Goal: Task Accomplishment & Management: Manage account settings

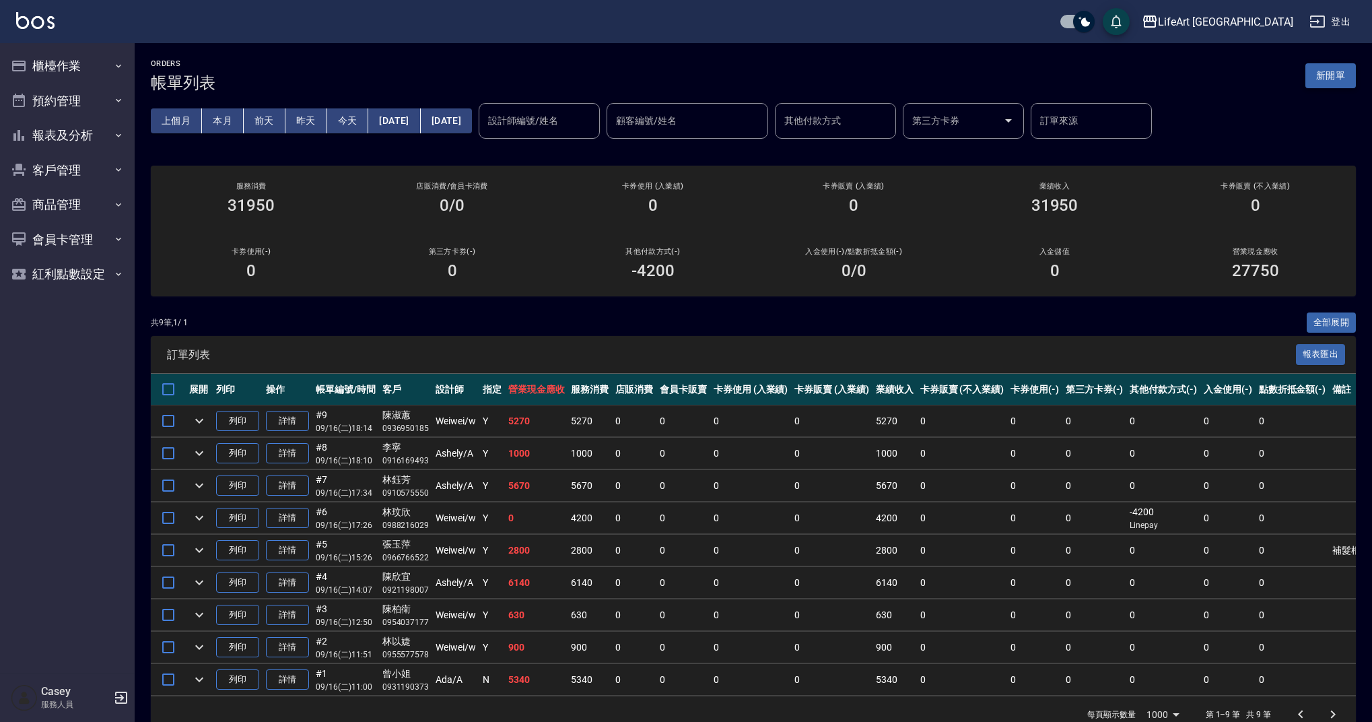
click at [1326, 73] on button "新開單" at bounding box center [1330, 75] width 50 height 25
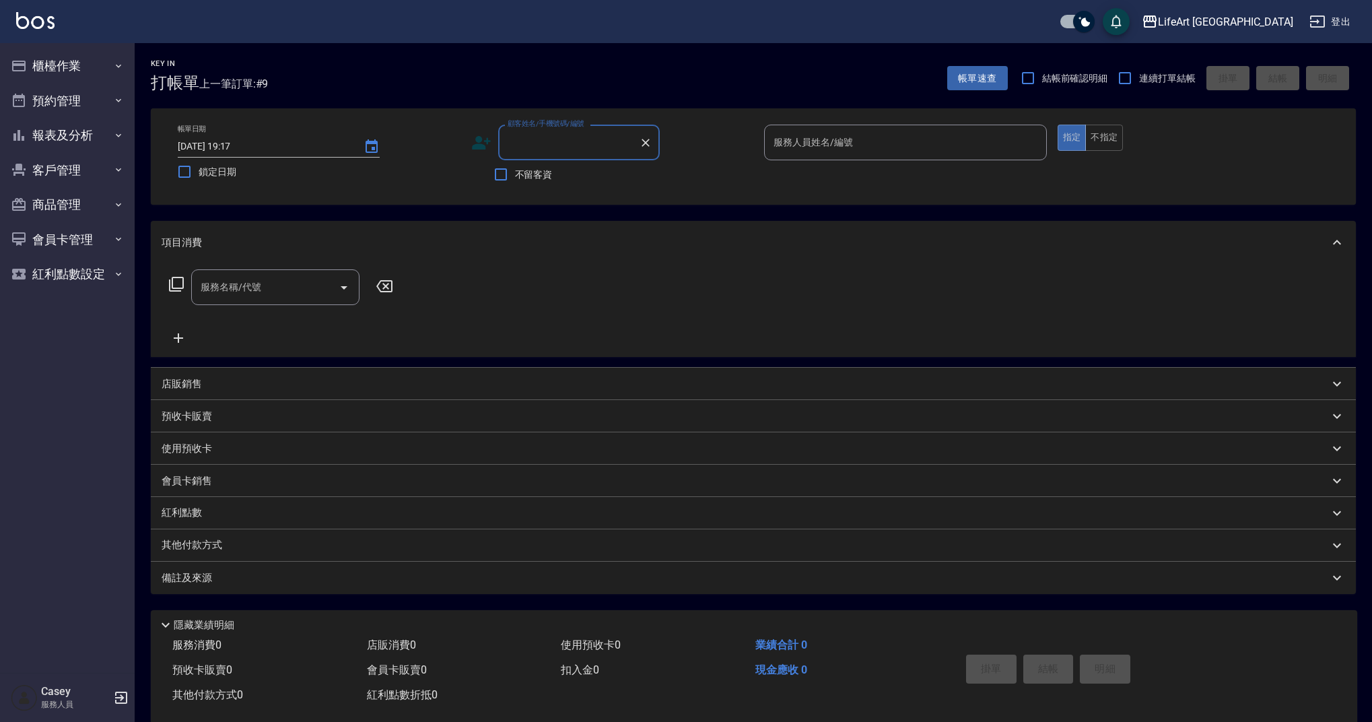
click at [553, 150] on input "顧客姓名/手機號碼/編號" at bounding box center [568, 143] width 129 height 24
click at [555, 176] on li "[PERSON_NAME]/0989108189/null" at bounding box center [579, 177] width 162 height 22
type input "[PERSON_NAME]/0989108189/null"
click at [799, 157] on div "服務人員姓名/編號" at bounding box center [905, 143] width 283 height 36
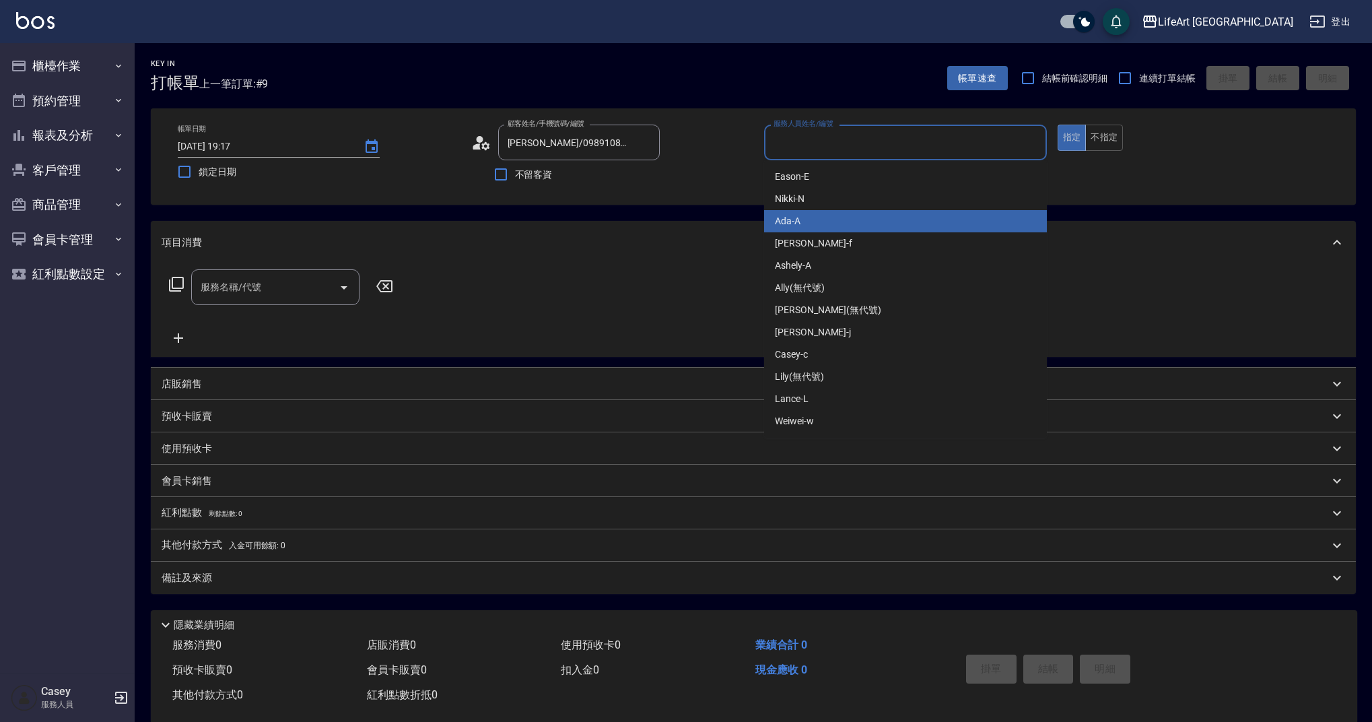
click at [800, 216] on div "Ada -A" at bounding box center [905, 221] width 283 height 22
type input "Ada-A"
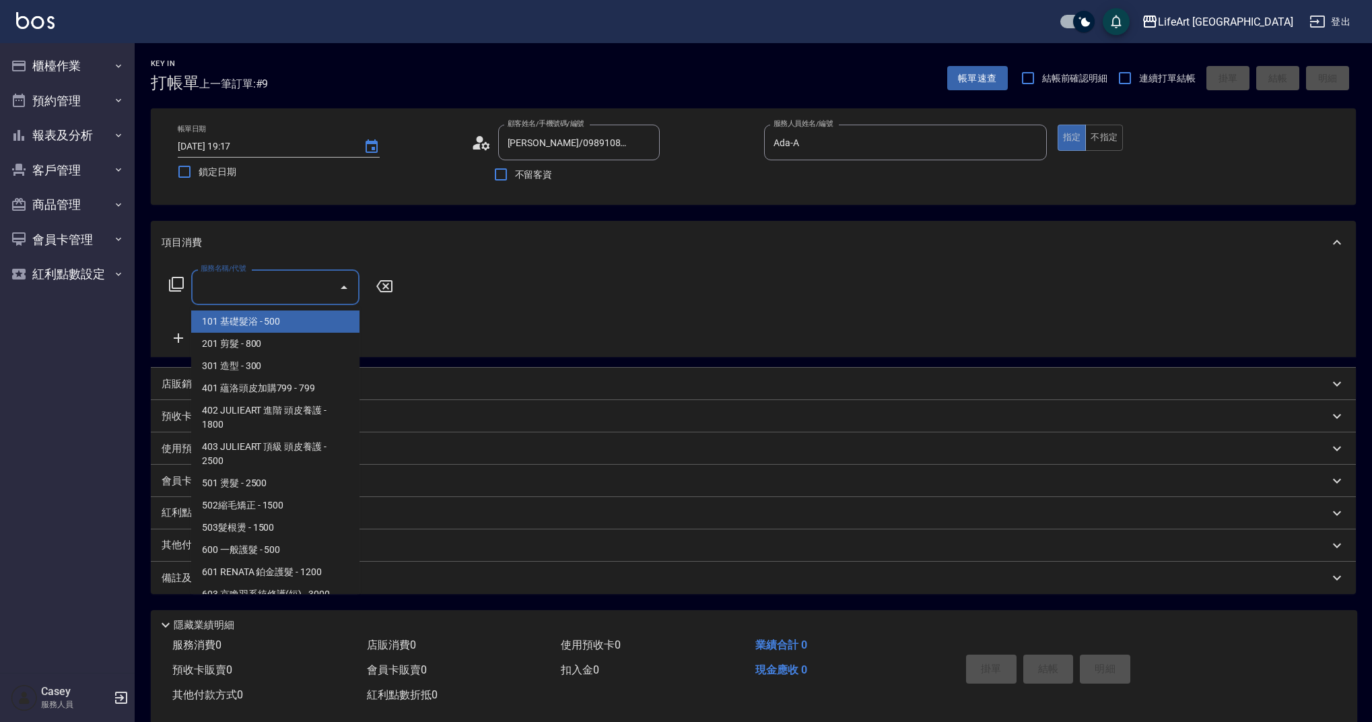
click at [281, 290] on input "服務名稱/代號" at bounding box center [265, 287] width 136 height 24
click at [293, 334] on span "201 剪髮 - 800" at bounding box center [275, 344] width 168 height 22
type input "201 剪髮(201)"
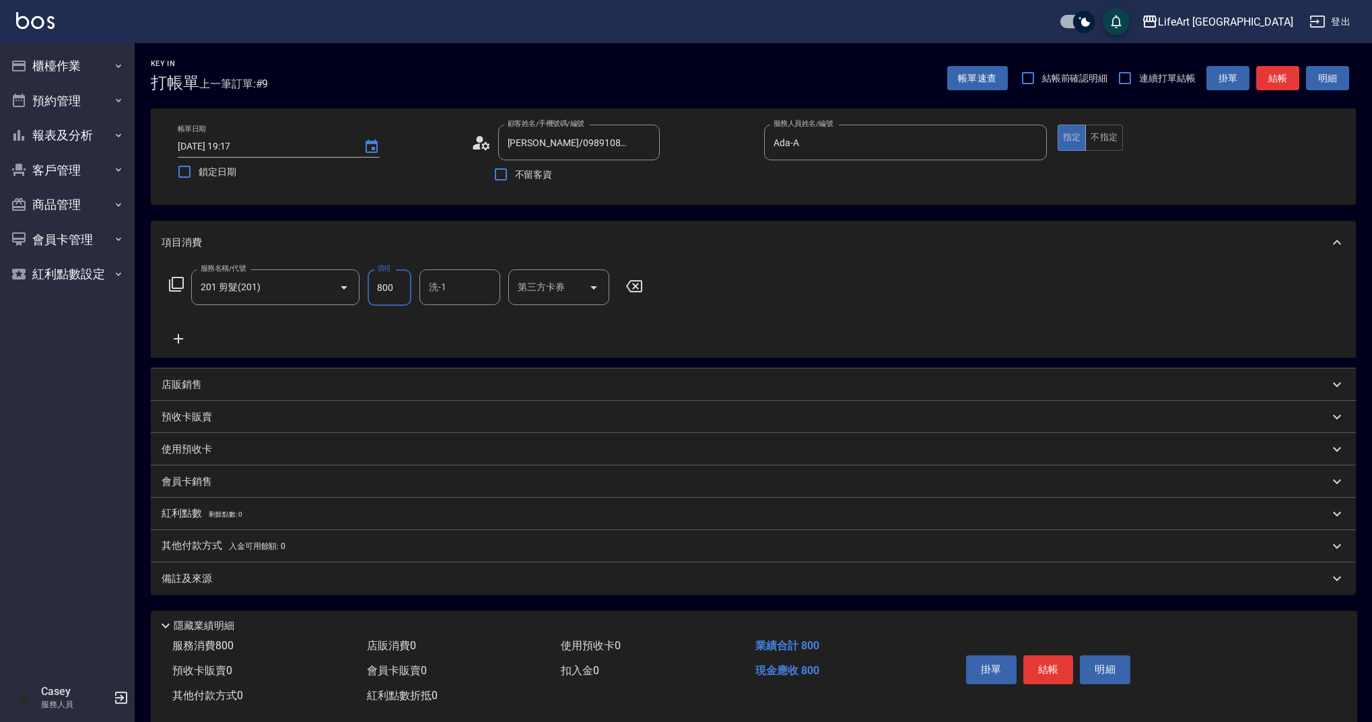
click at [388, 290] on input "800" at bounding box center [390, 287] width 44 height 36
type input "1000"
click at [276, 524] on div "紅利點數 剩餘點數: 0" at bounding box center [753, 513] width 1205 height 32
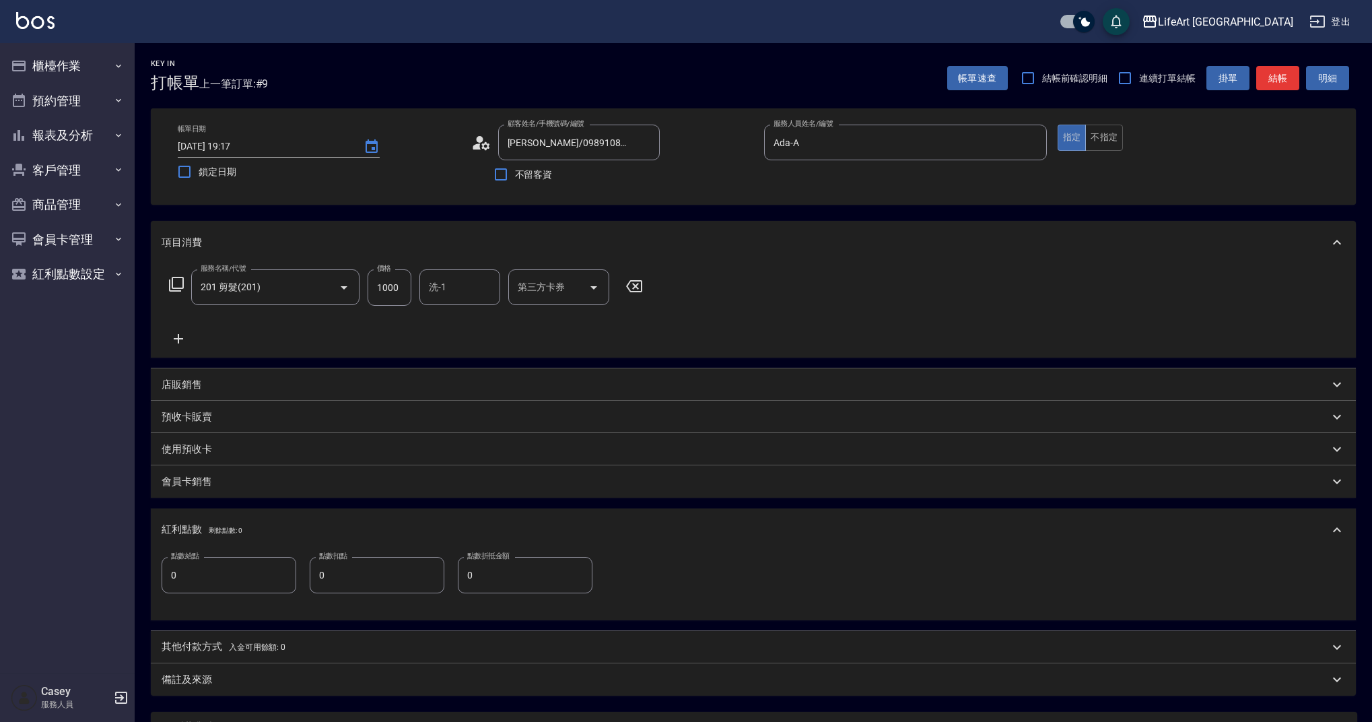
click at [266, 528] on div "紅利點數 剩餘點數: 0" at bounding box center [745, 529] width 1167 height 15
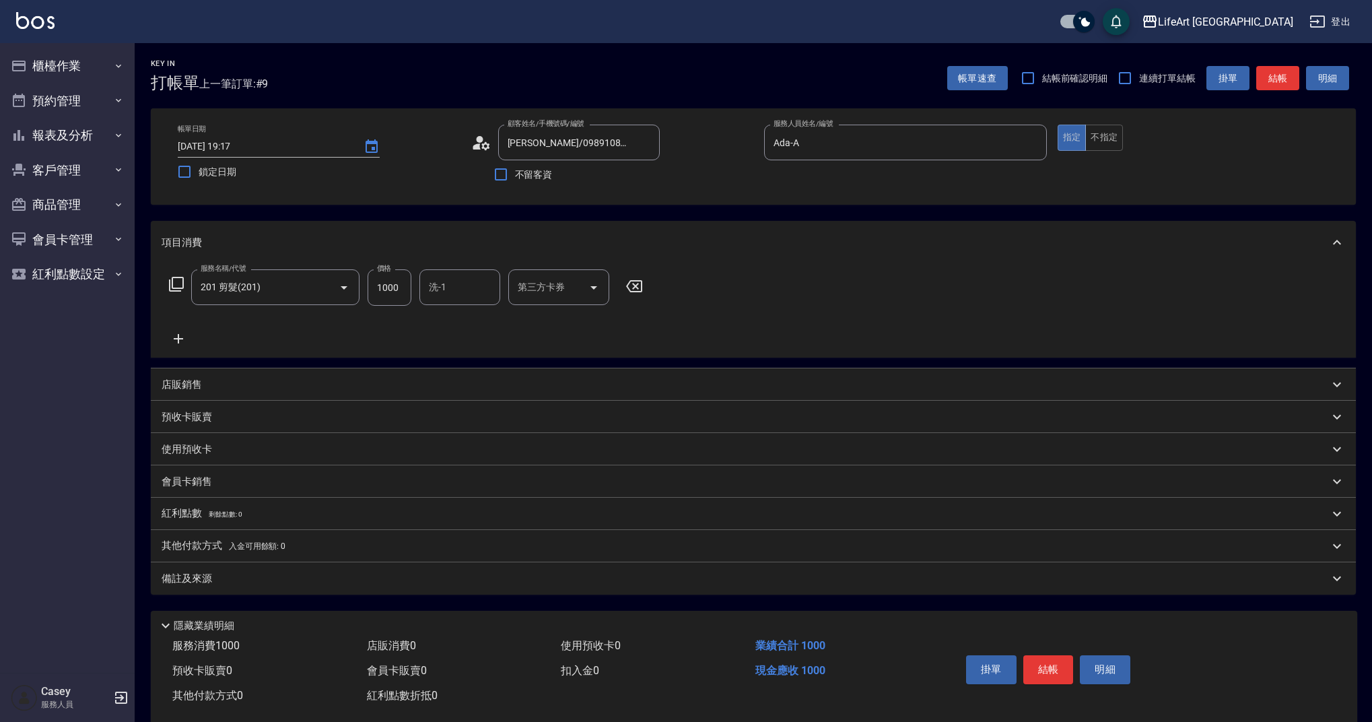
click at [273, 549] on span "入金可用餘額: 0" at bounding box center [257, 545] width 57 height 9
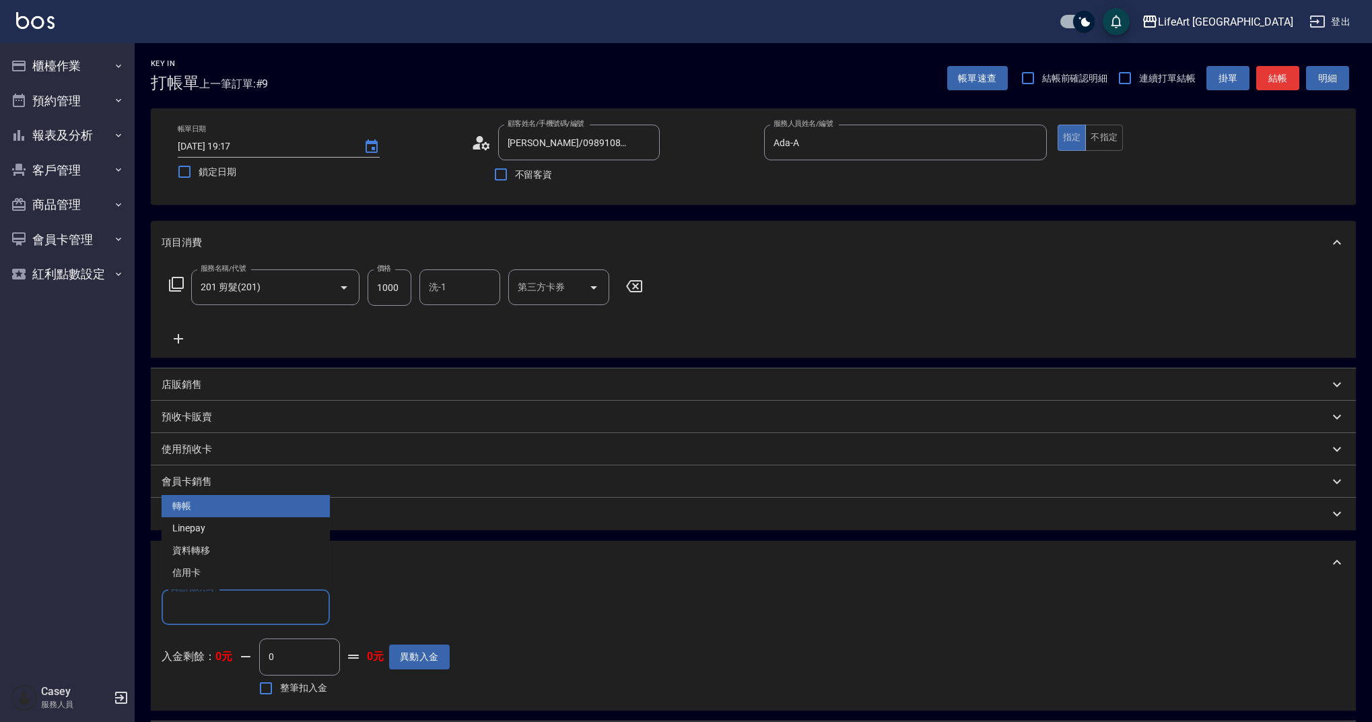
click at [247, 613] on input "其他付款方式" at bounding box center [246, 607] width 156 height 24
click at [230, 501] on span "轉帳" at bounding box center [246, 506] width 168 height 22
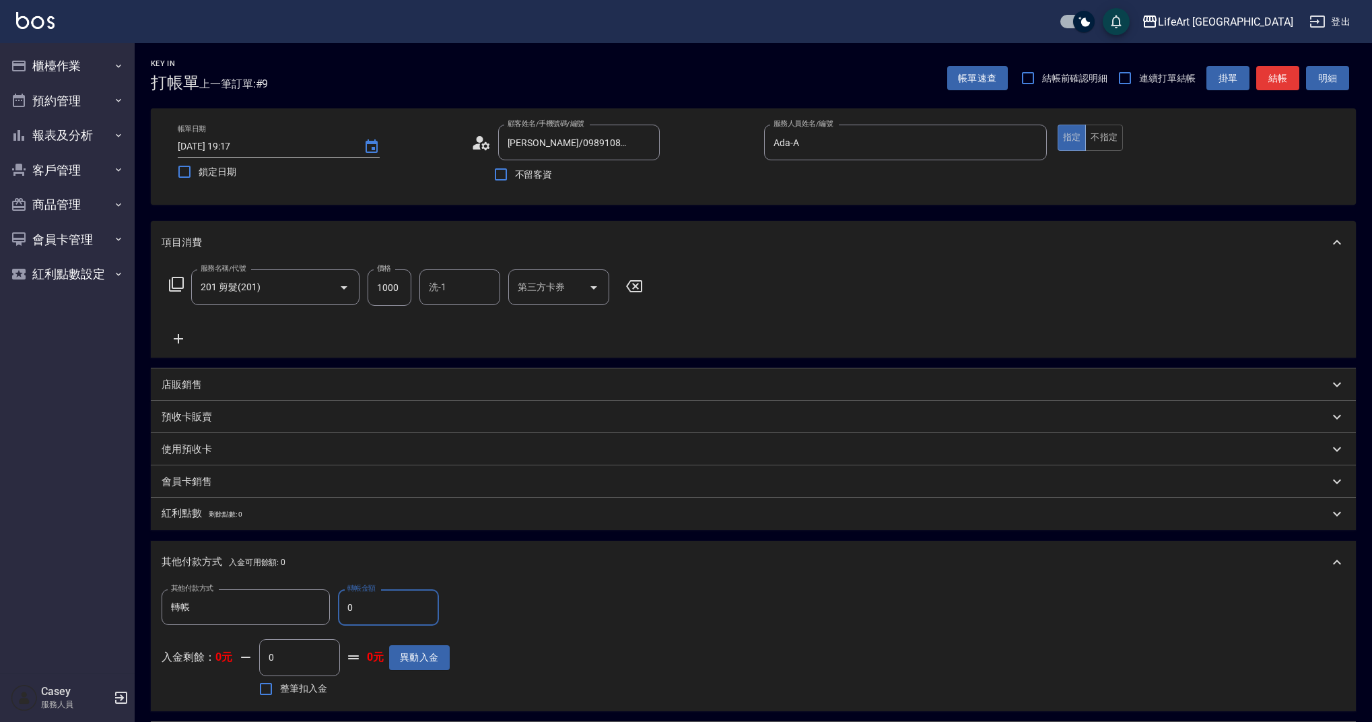
type input "轉帳"
click at [366, 619] on input "0" at bounding box center [388, 607] width 101 height 36
click at [366, 618] on input "0" at bounding box center [388, 607] width 101 height 36
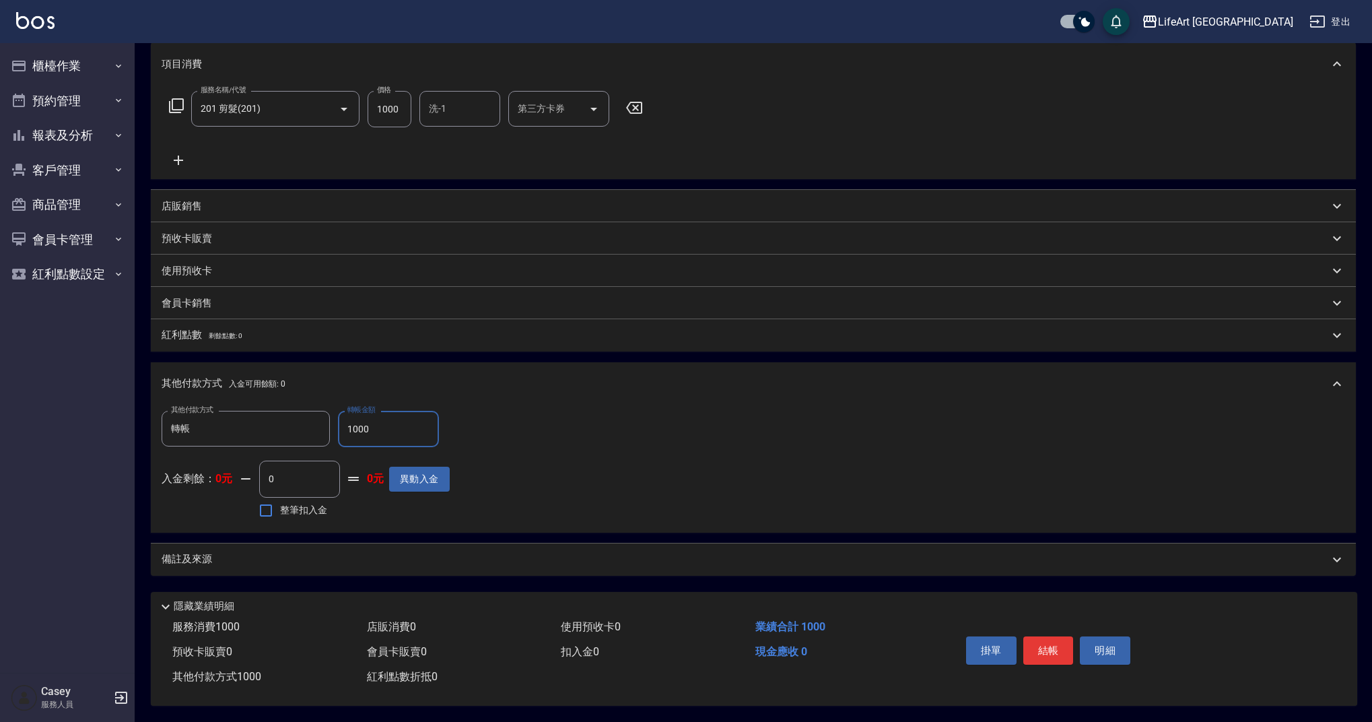
type input "1000"
click at [537, 561] on div "備註及來源" at bounding box center [753, 559] width 1205 height 32
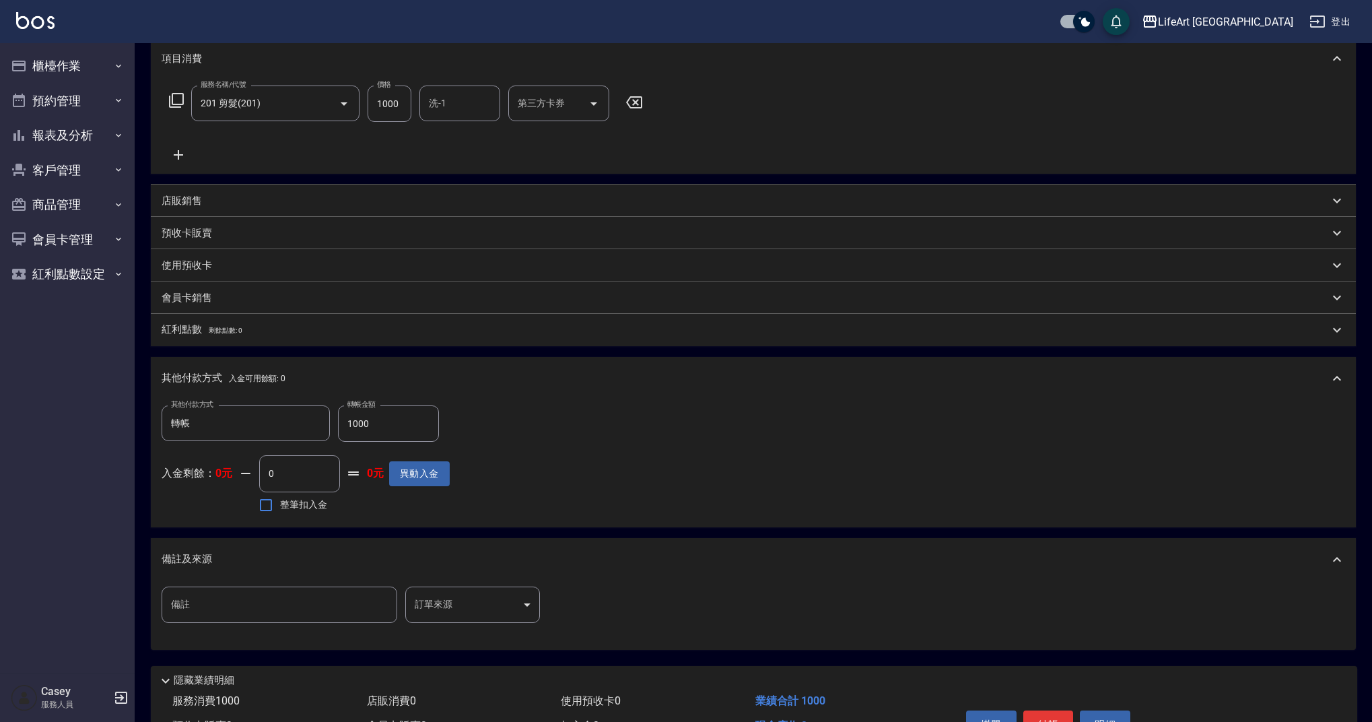
click at [511, 606] on body "LifeArt 蘆洲 登出 櫃檯作業 打帳單 帳單列表 現金收支登錄 高階收支登錄 材料自購登錄 每日結帳 排班表 現場電腦打卡 預約管理 預約管理 單日預約…" at bounding box center [686, 305] width 1372 height 979
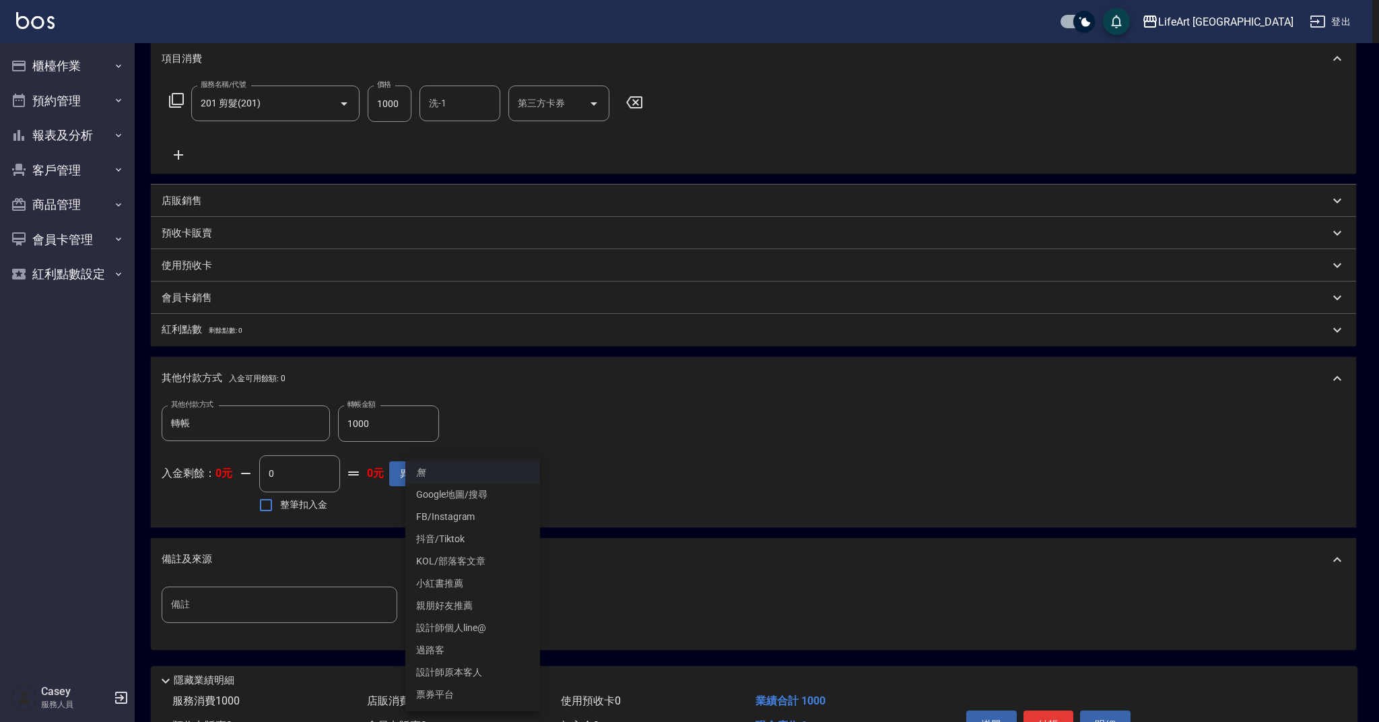
click at [487, 523] on li "FB/Instagram" at bounding box center [472, 517] width 135 height 22
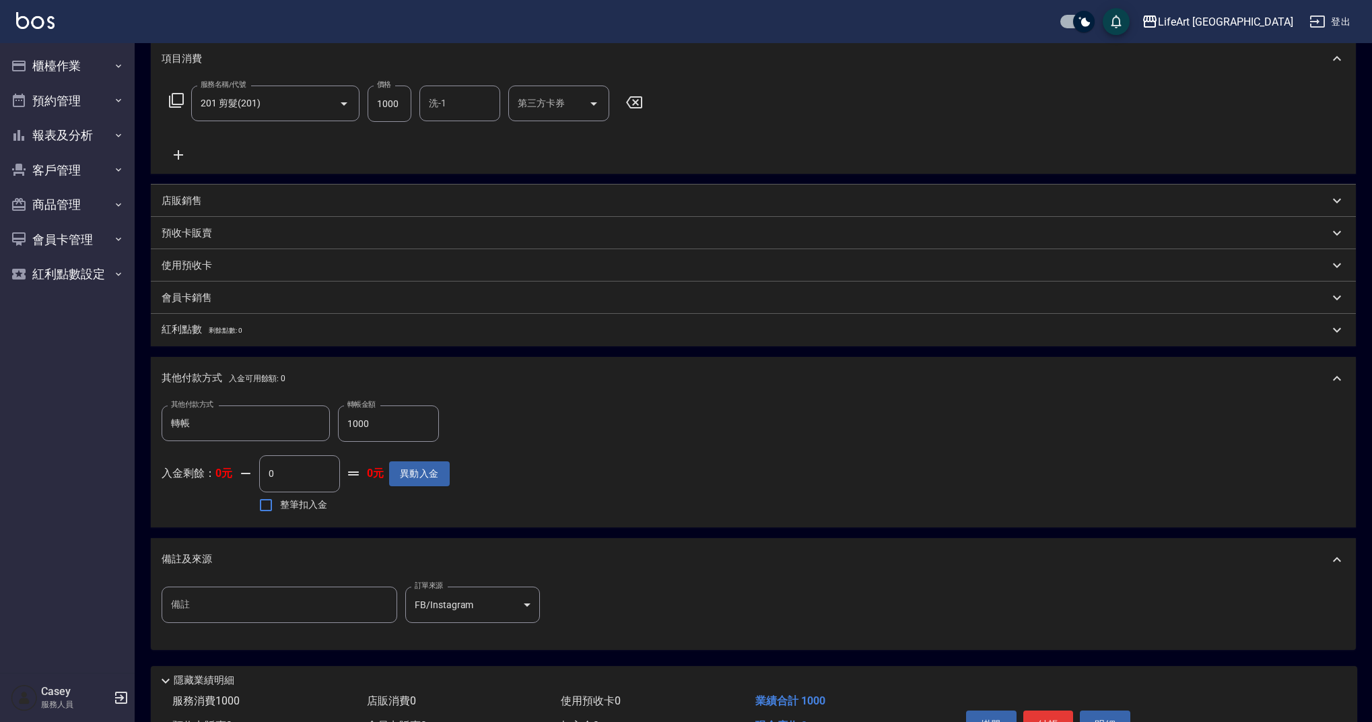
drag, startPoint x: 462, startPoint y: 583, endPoint x: 462, endPoint y: 590, distance: 7.4
click at [462, 586] on div "備註 備註 訂單來源 FB/Instagram FB/Instagram 訂單來源" at bounding box center [753, 615] width 1205 height 69
click at [461, 596] on body "LifeArt 蘆洲 登出 櫃檯作業 打帳單 帳單列表 現金收支登錄 高階收支登錄 材料自購登錄 每日結帳 排班表 現場電腦打卡 預約管理 預約管理 單日預約…" at bounding box center [686, 305] width 1372 height 979
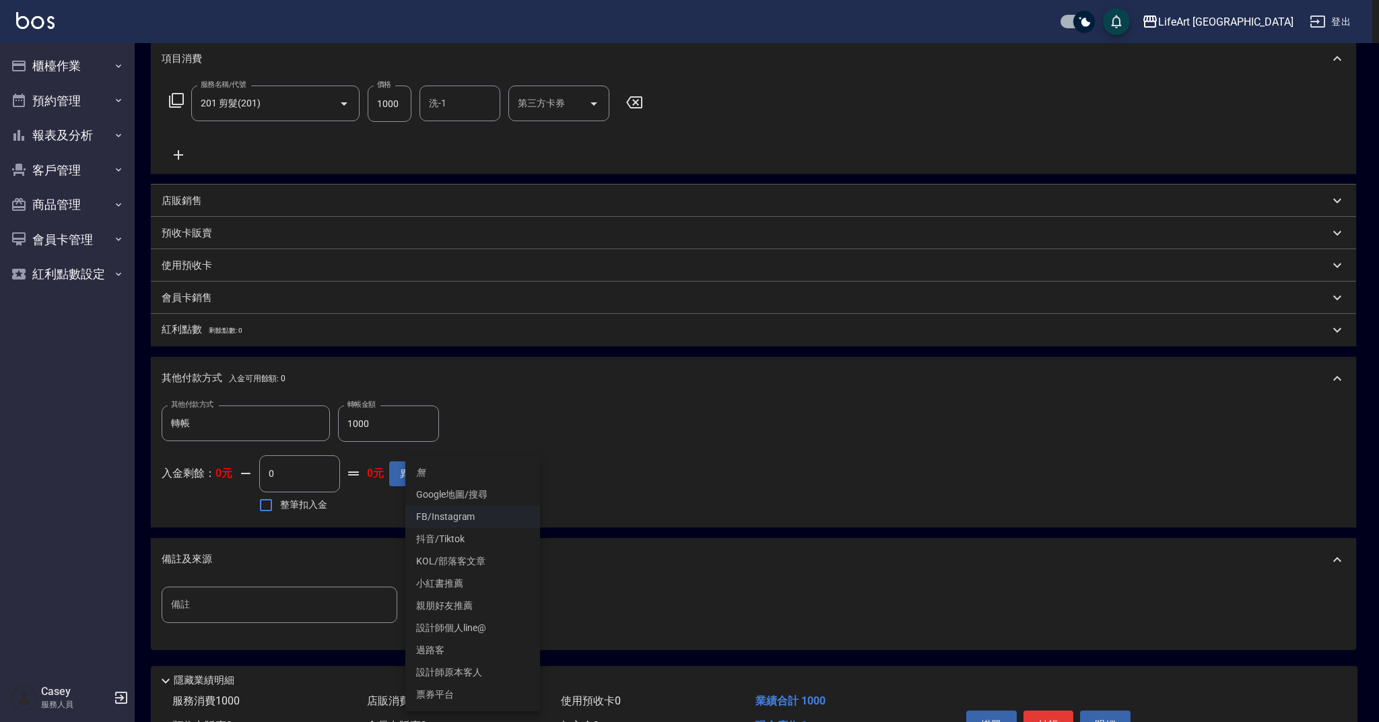
click at [473, 501] on li "Google地圖/搜尋" at bounding box center [472, 494] width 135 height 22
type input "Google地圖/搜尋"
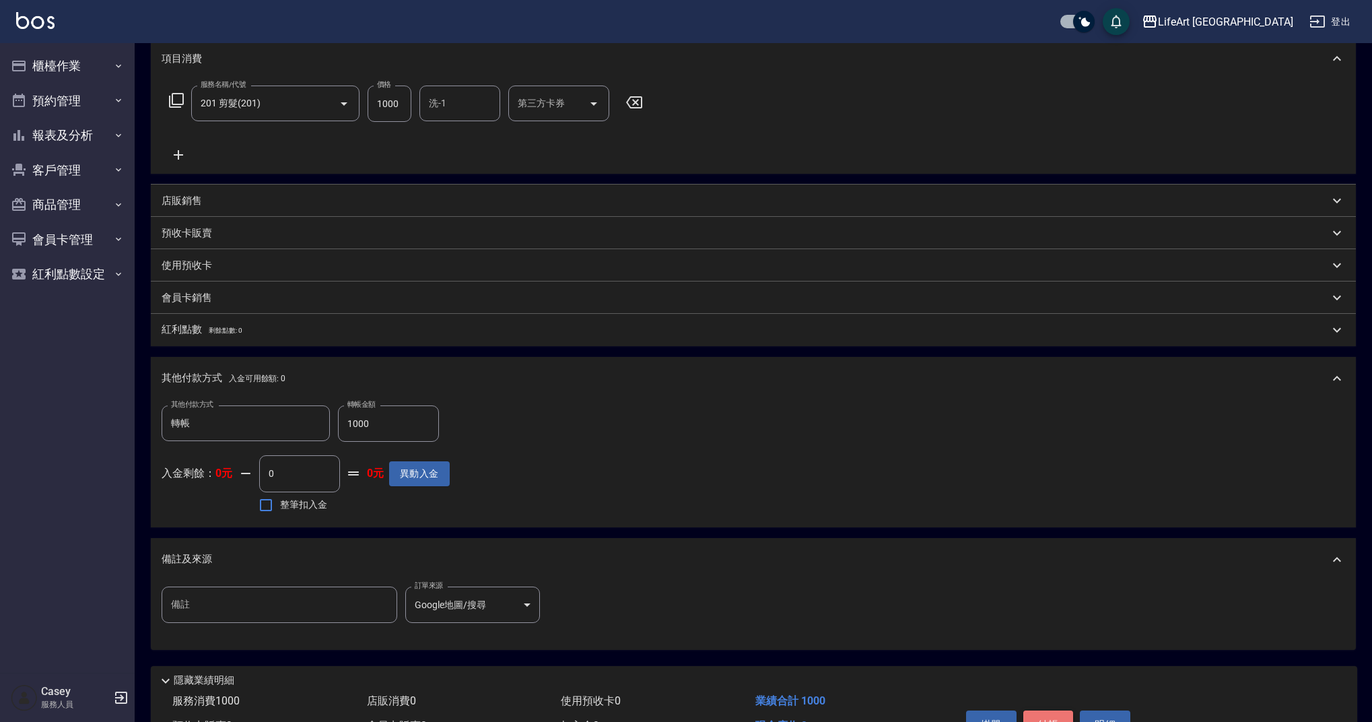
click at [1046, 714] on button "結帳" at bounding box center [1048, 724] width 50 height 28
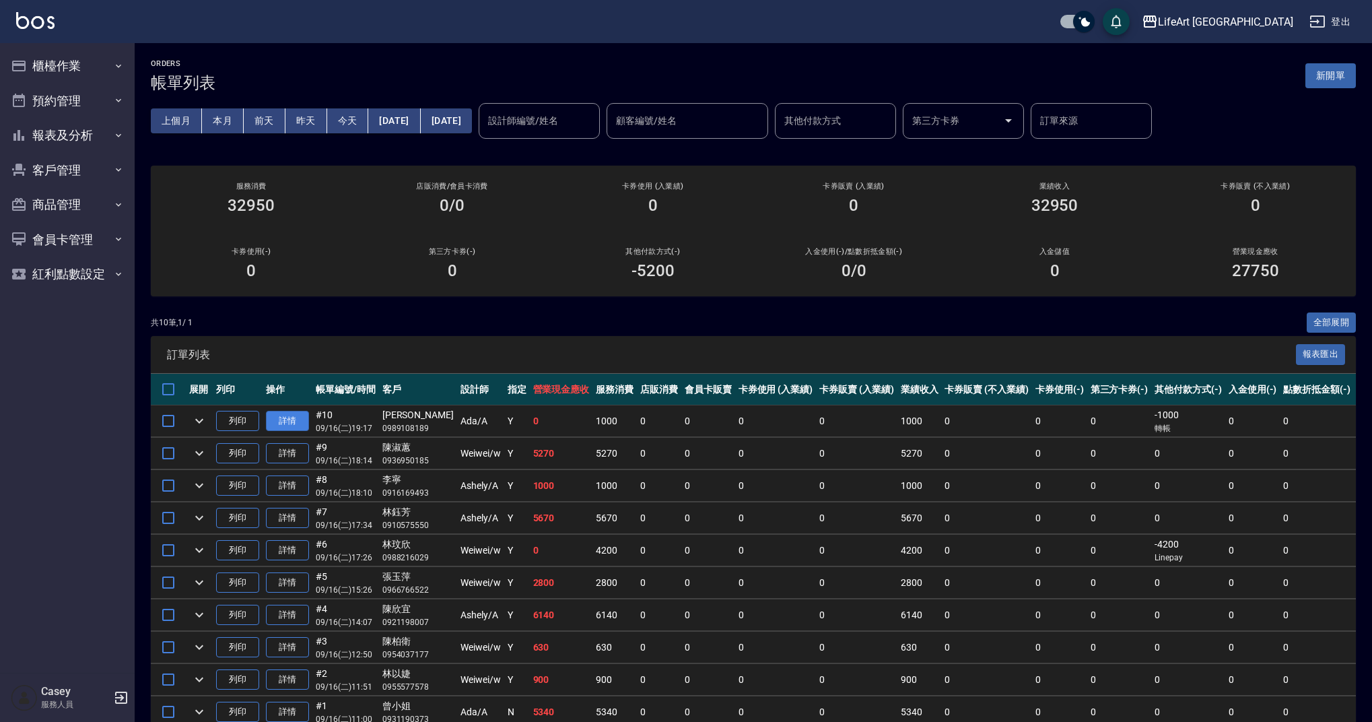
click at [281, 421] on link "詳情" at bounding box center [287, 421] width 43 height 21
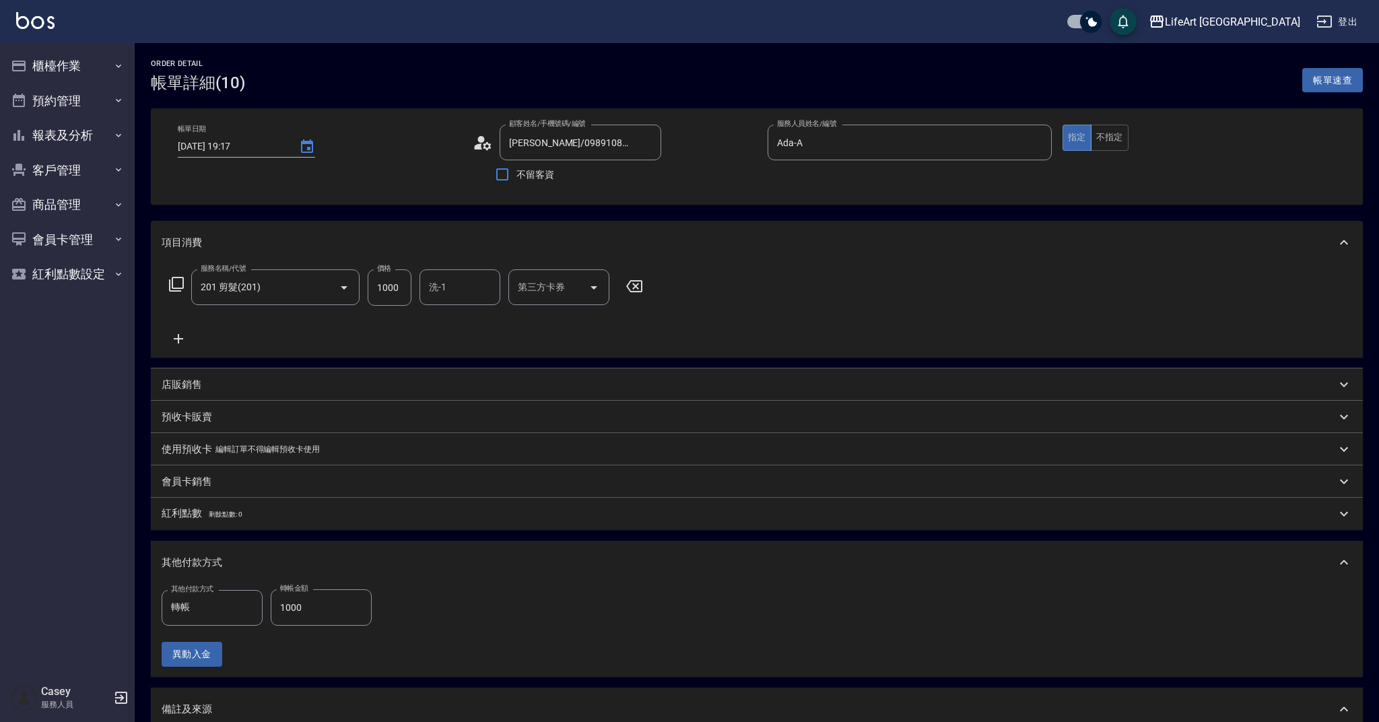
type input "[DATE] 19:17"
type input "[PERSON_NAME]/0989108189/null"
type input "Ada-A"
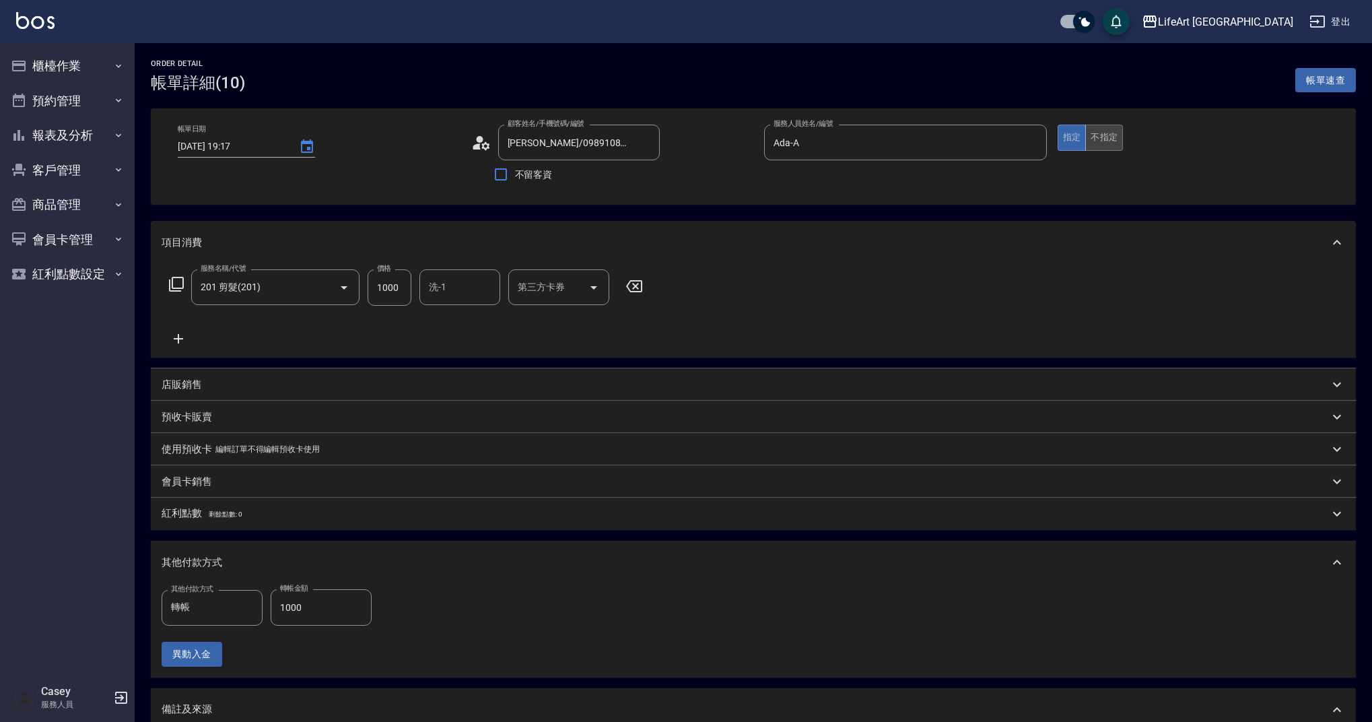
click at [1117, 137] on button "不指定" at bounding box center [1104, 138] width 38 height 26
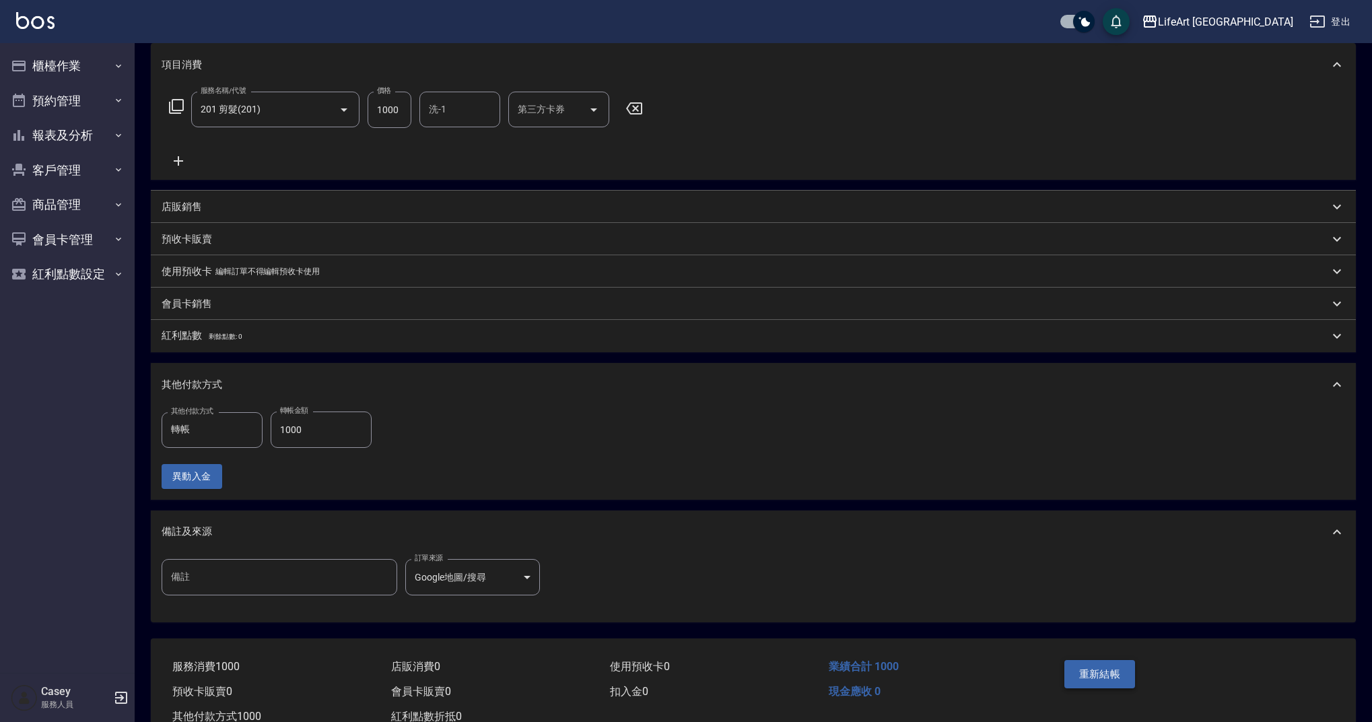
click at [1099, 674] on button "重新結帳" at bounding box center [1099, 674] width 71 height 28
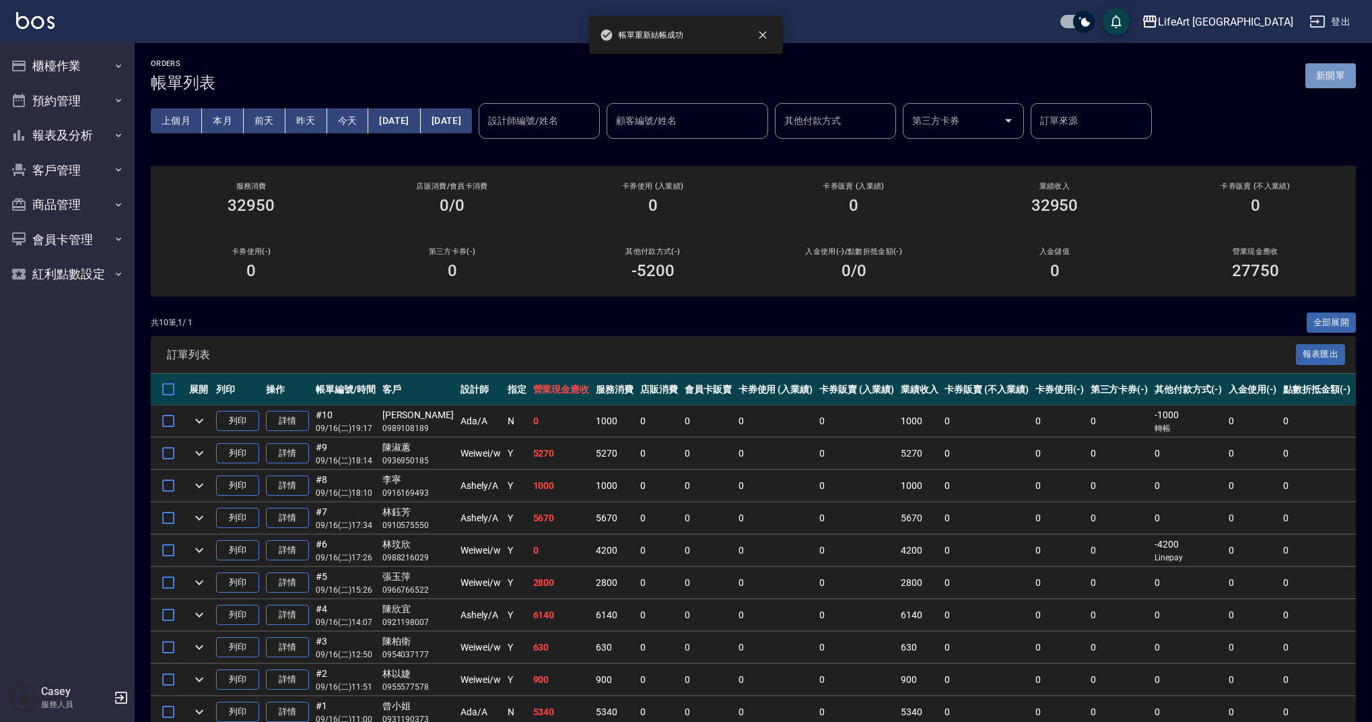
click at [1329, 81] on button "新開單" at bounding box center [1330, 75] width 50 height 25
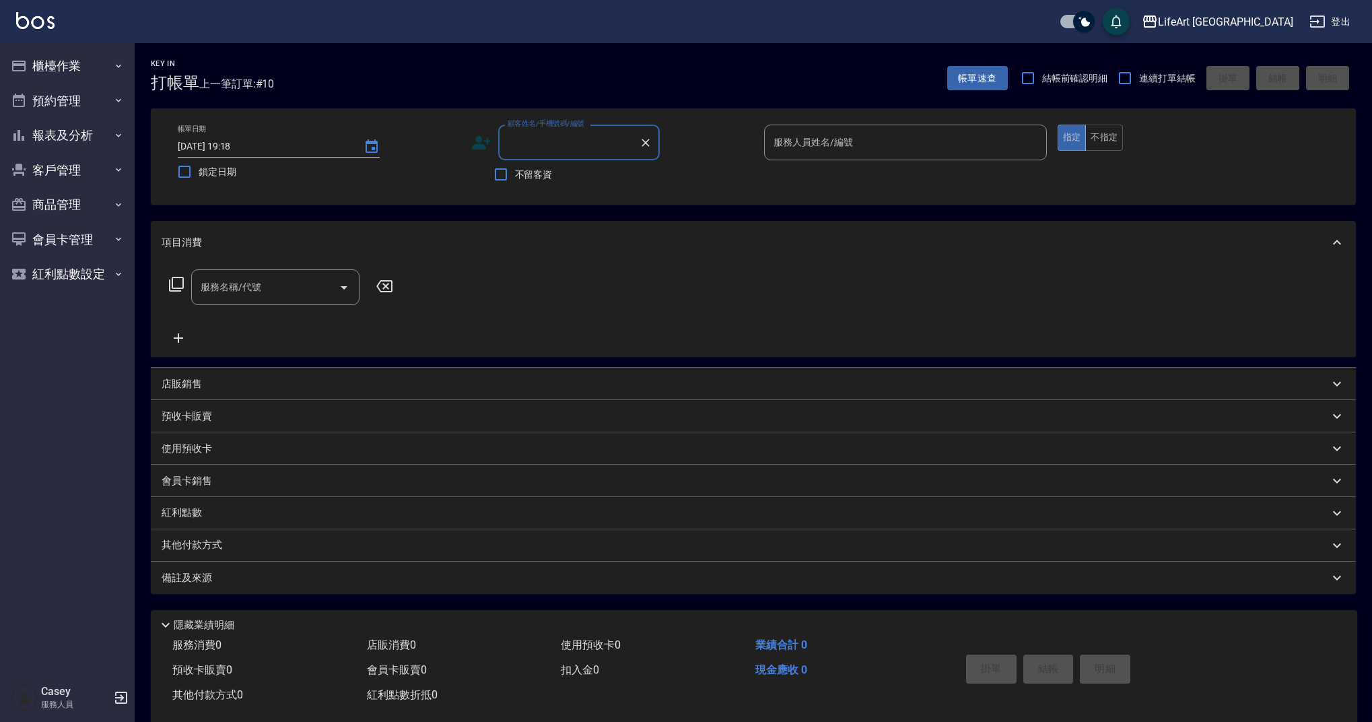
click at [574, 152] on input "顧客姓名/手機號碼/編號" at bounding box center [568, 143] width 129 height 24
click at [577, 184] on li "陳泰瑜/0913109162/null" at bounding box center [579, 177] width 162 height 22
type input "陳泰瑜/0913109162/null"
type input "Ashely-A"
click at [258, 289] on div "服務名稱/代號 服務名稱/代號" at bounding box center [275, 287] width 168 height 36
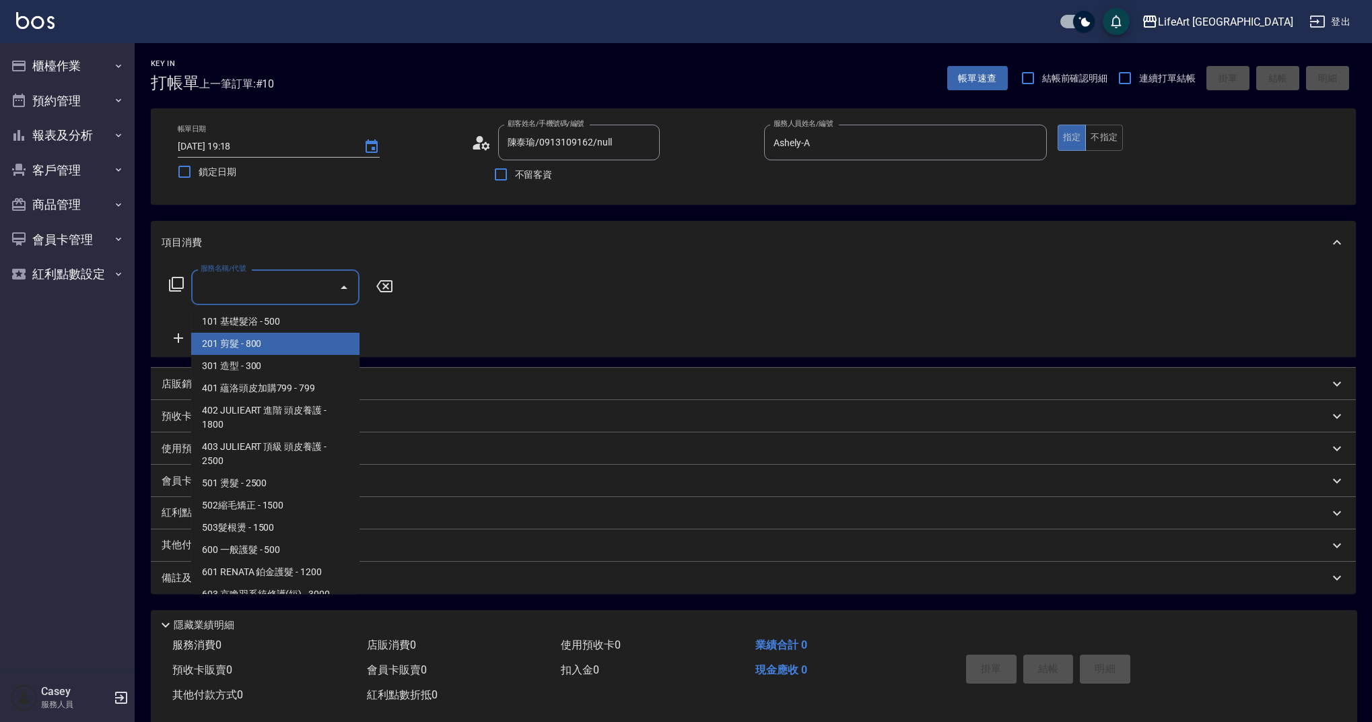
click at [300, 342] on span "201 剪髮 - 800" at bounding box center [275, 344] width 168 height 22
type input "201 剪髮(201)"
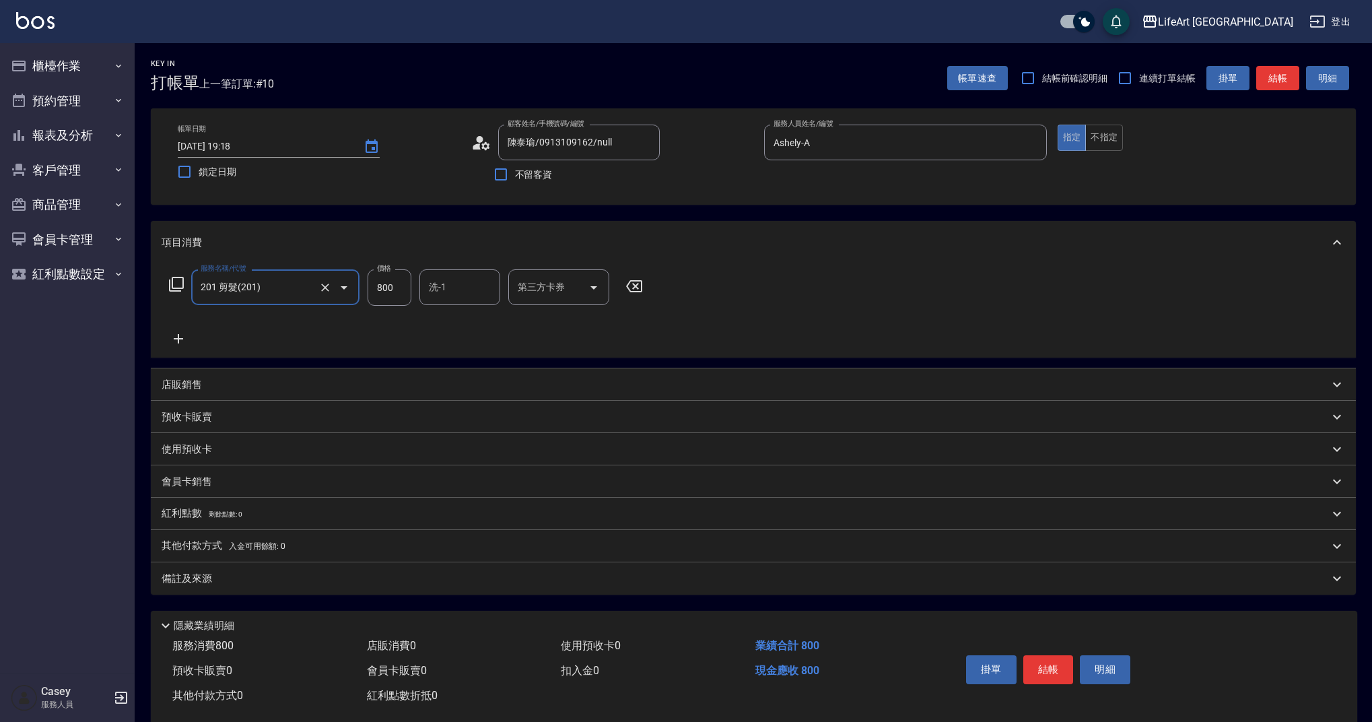
click at [408, 276] on input "800" at bounding box center [390, 287] width 44 height 36
click at [403, 281] on input "800" at bounding box center [390, 287] width 44 height 36
type input "630"
click at [291, 578] on div "備註及來源" at bounding box center [745, 578] width 1167 height 14
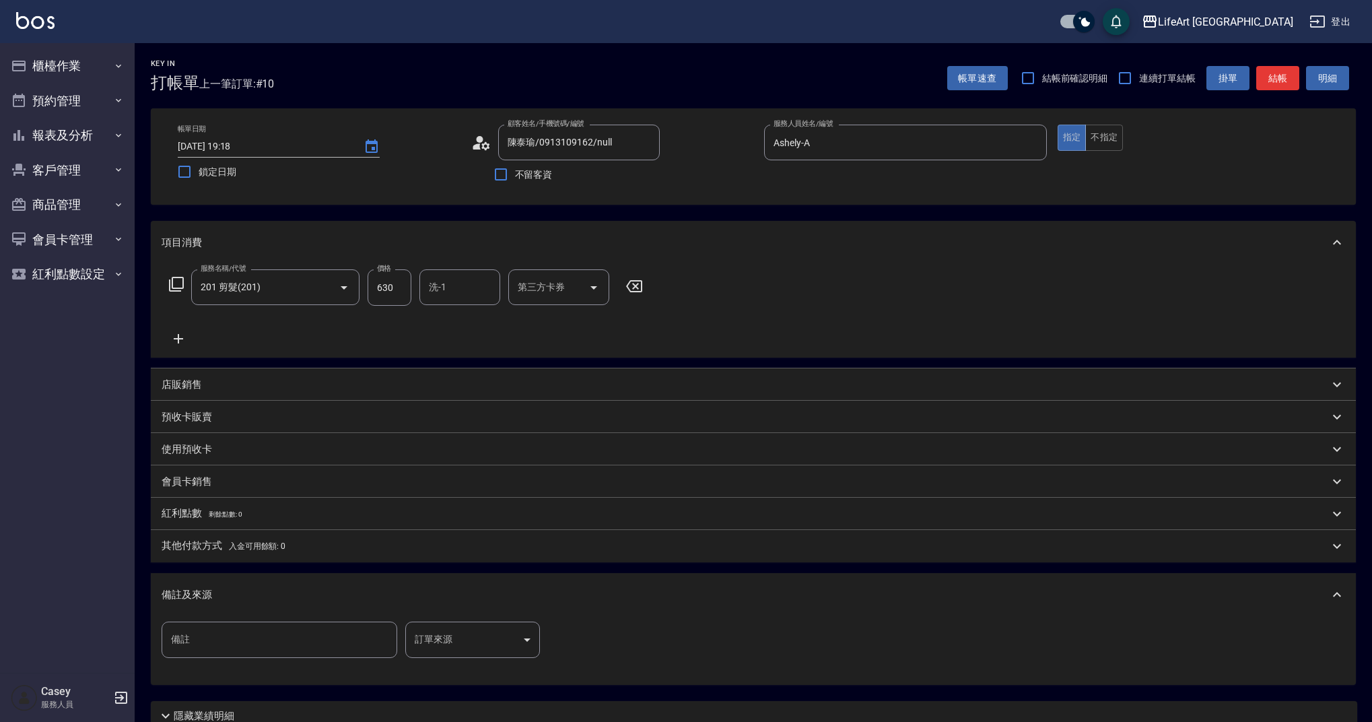
click at [438, 636] on body "LifeArt 蘆洲 登出 櫃檯作業 打帳單 帳單列表 現金收支登錄 高階收支登錄 材料自購登錄 每日結帳 排班表 現場電腦打卡 預約管理 預約管理 單日預約…" at bounding box center [686, 415] width 1372 height 831
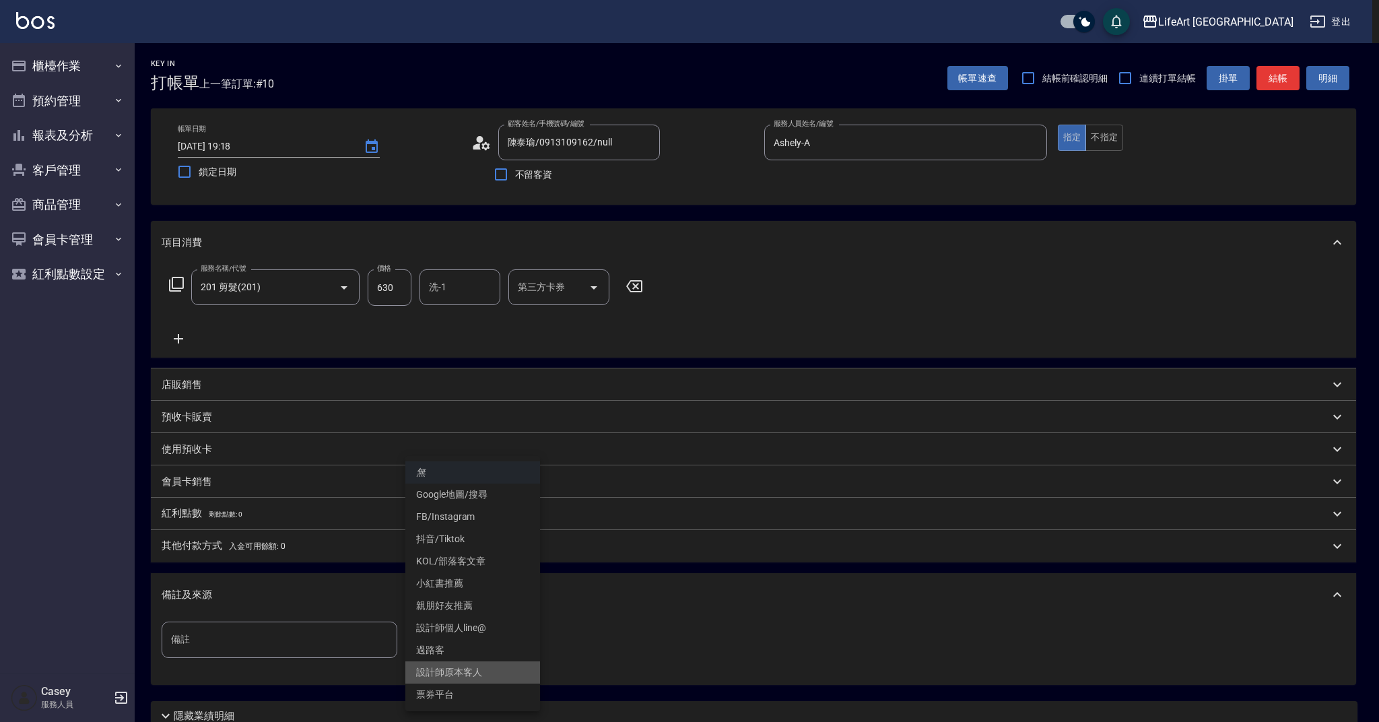
click at [480, 676] on li "設計師原本客人" at bounding box center [472, 672] width 135 height 22
type input "設計師原本客人"
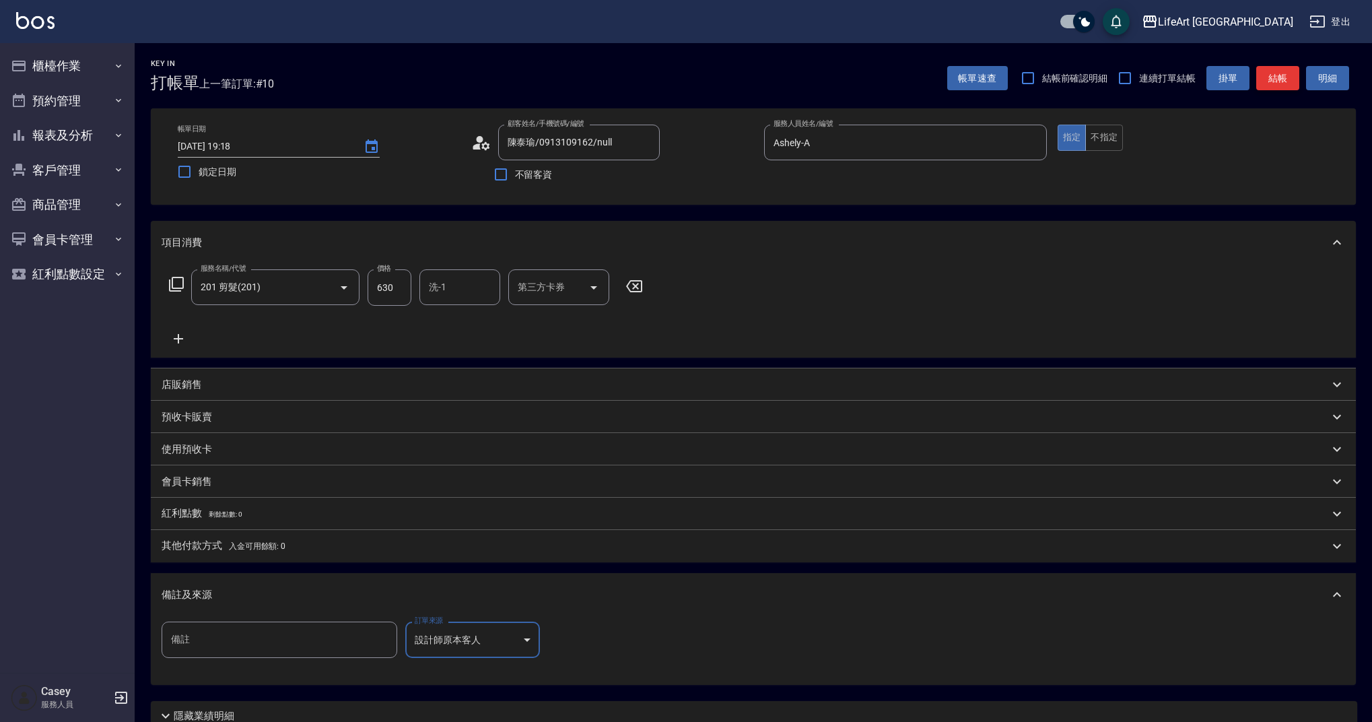
click at [1280, 83] on button "結帳" at bounding box center [1277, 78] width 43 height 25
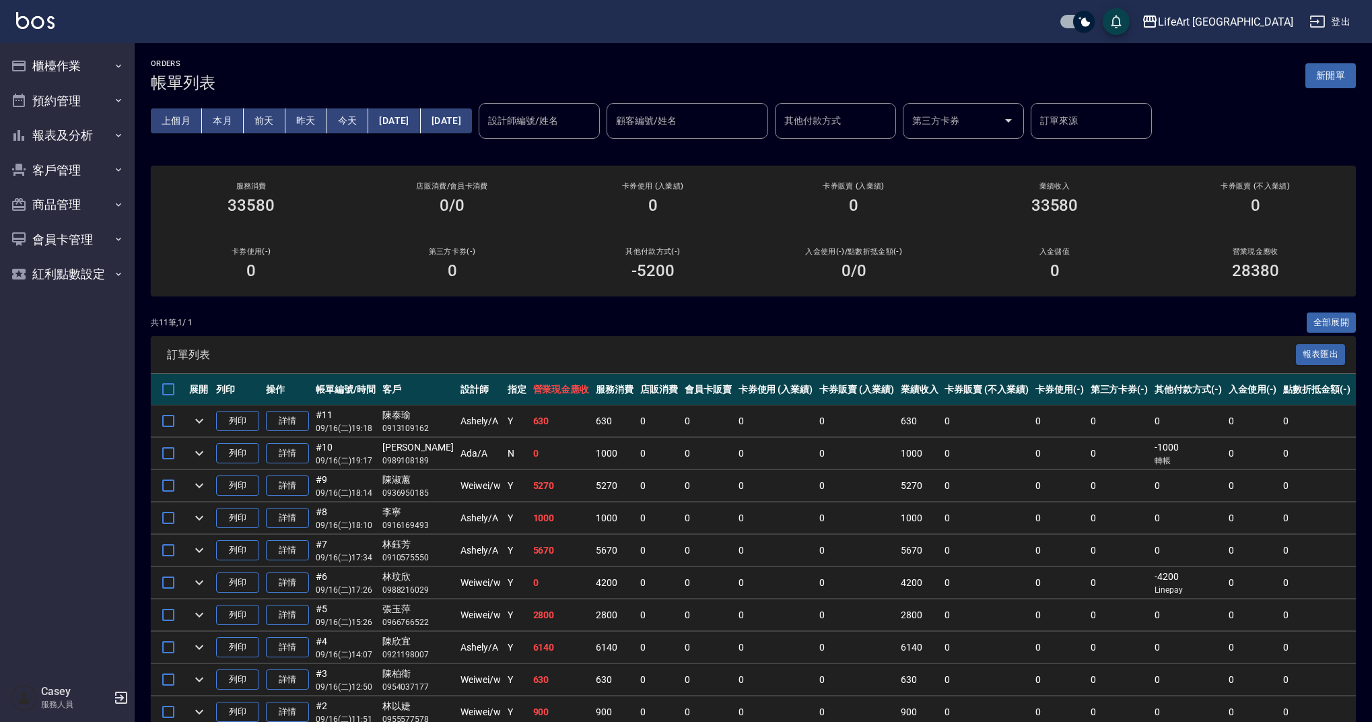
scroll to position [100, 0]
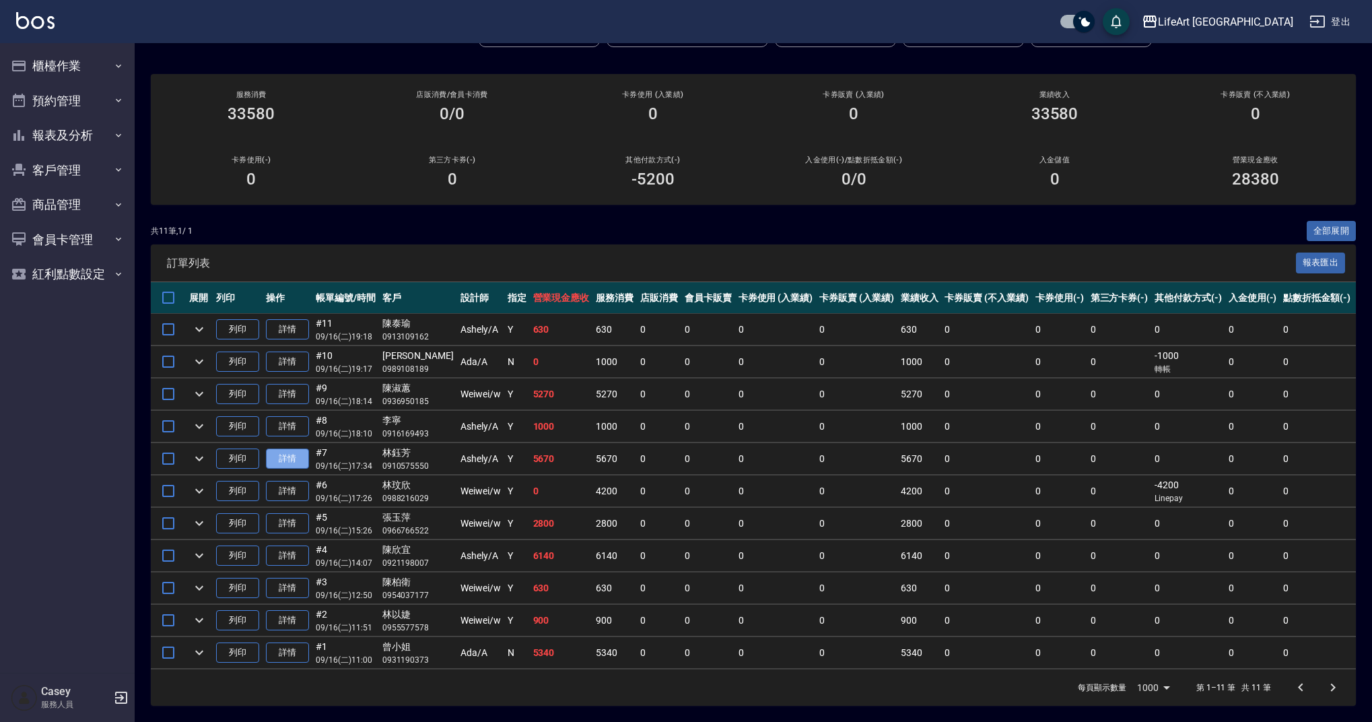
click at [293, 454] on link "詳情" at bounding box center [287, 458] width 43 height 21
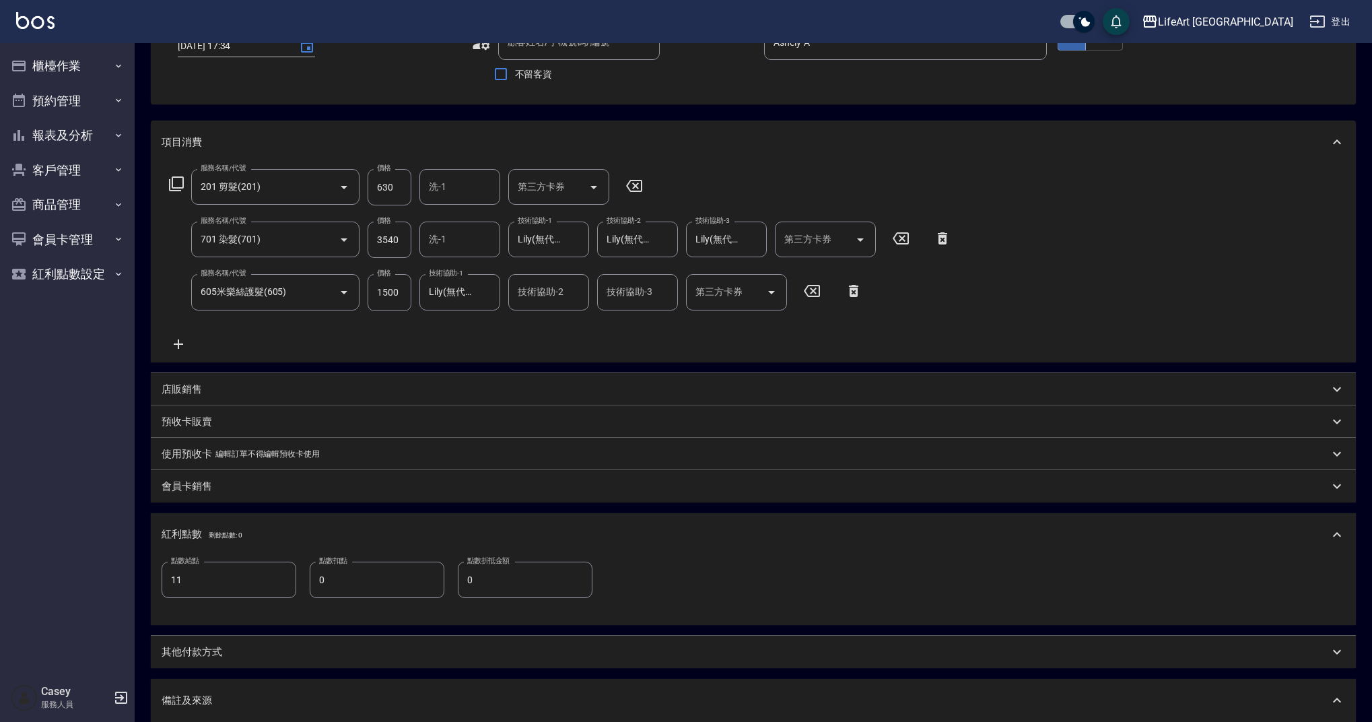
type input "[DATE] 17:34"
type input "Ashely-A"
type input "11"
type input "林鈺芳/0910575550/null"
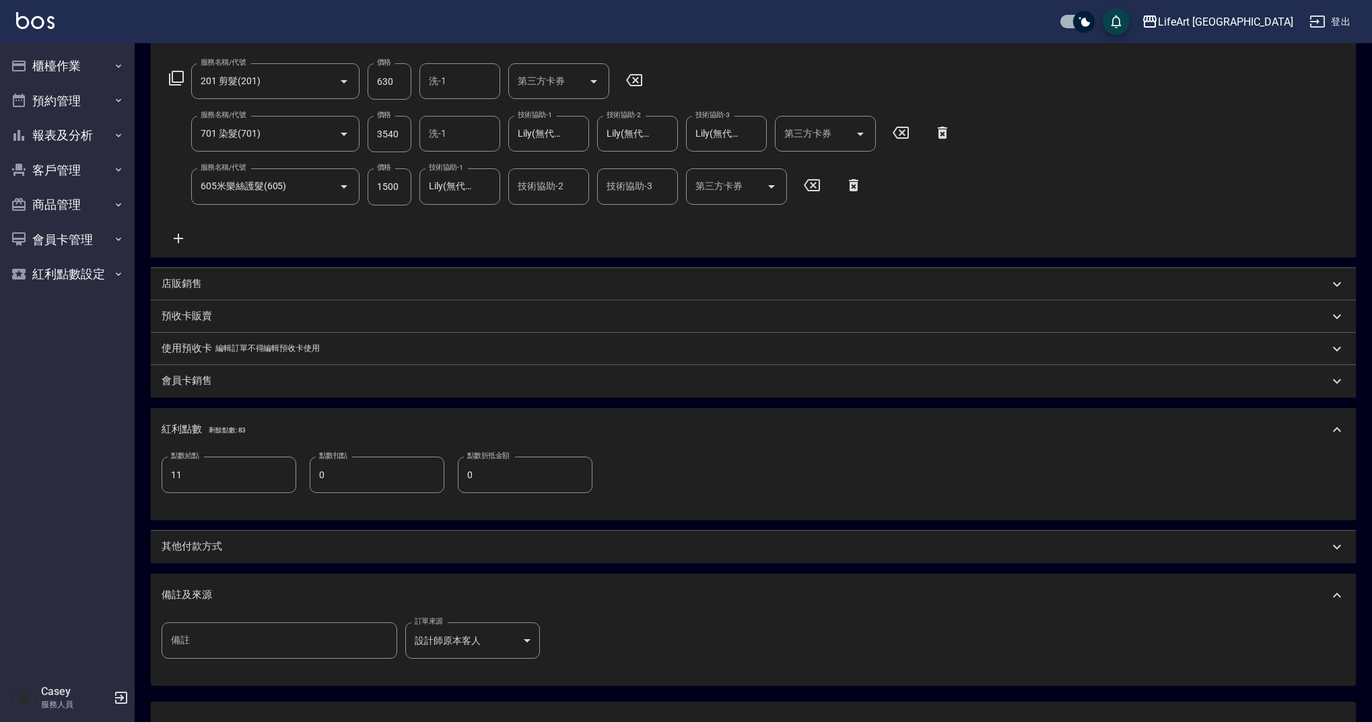
scroll to position [319, 0]
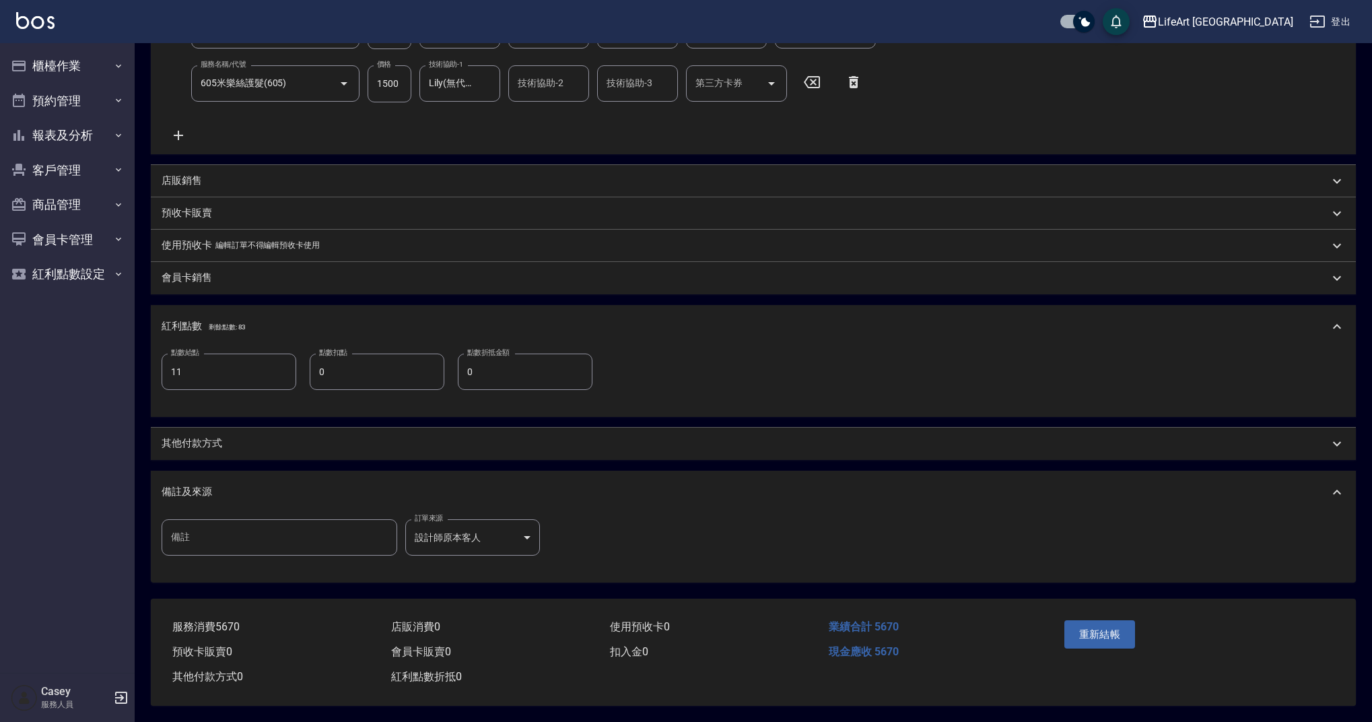
click at [202, 443] on p "其他付款方式" at bounding box center [192, 443] width 61 height 14
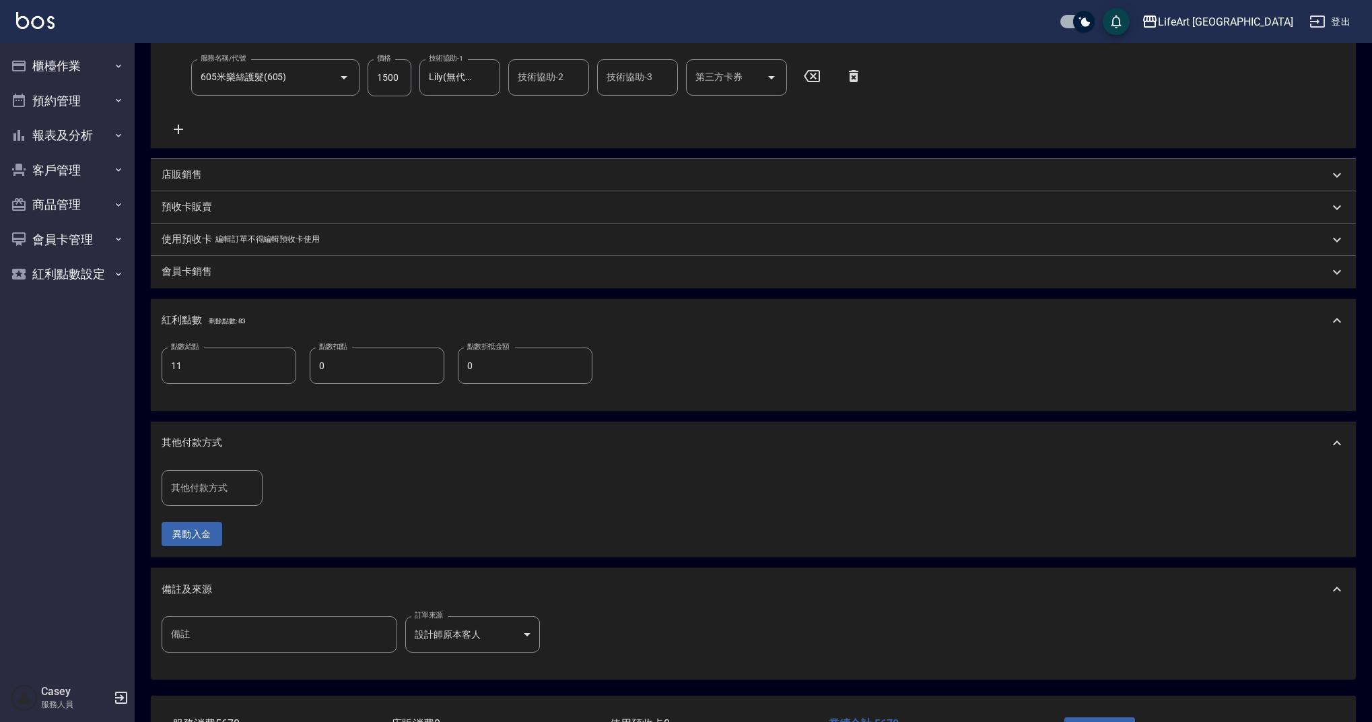
click at [209, 481] on input "其他付款方式" at bounding box center [212, 488] width 89 height 24
click at [222, 521] on span "轉帳" at bounding box center [212, 522] width 101 height 22
type input "轉帳"
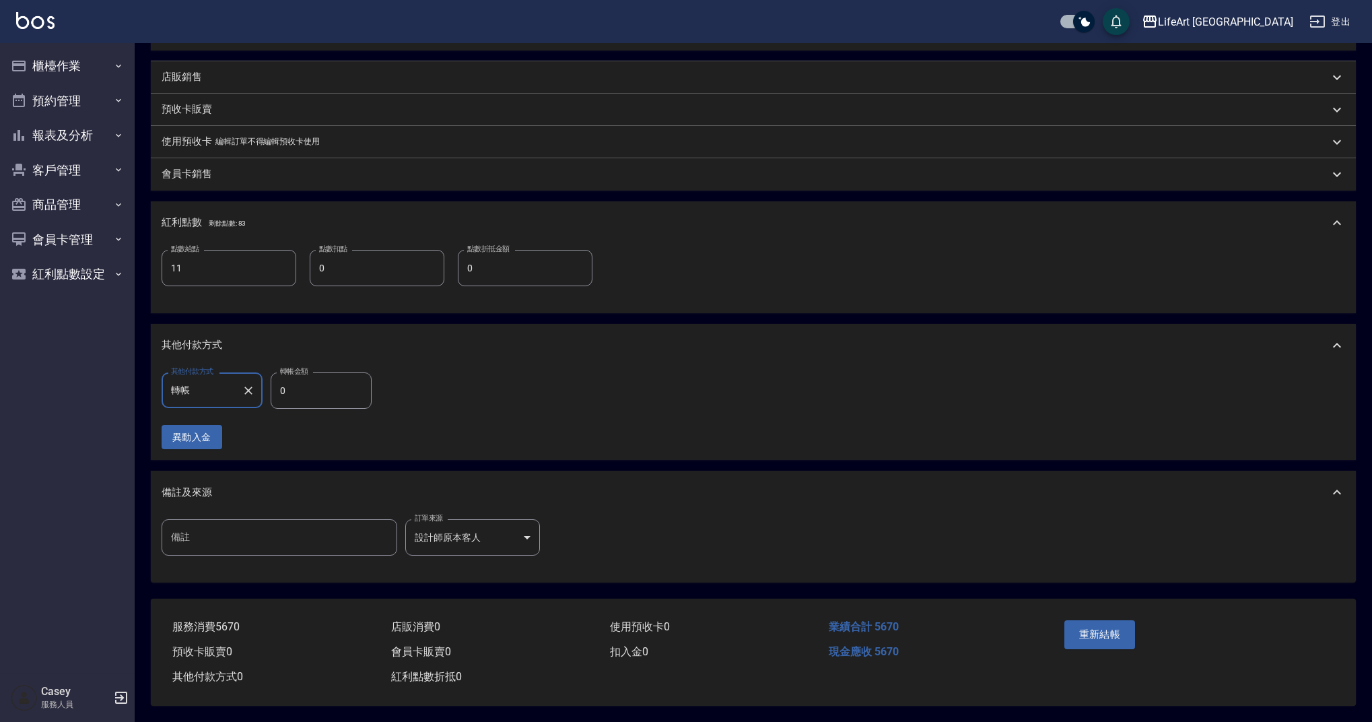
click at [281, 374] on input "0" at bounding box center [321, 390] width 101 height 36
type input "5670"
click at [1080, 629] on button "重新結帳" at bounding box center [1099, 634] width 71 height 28
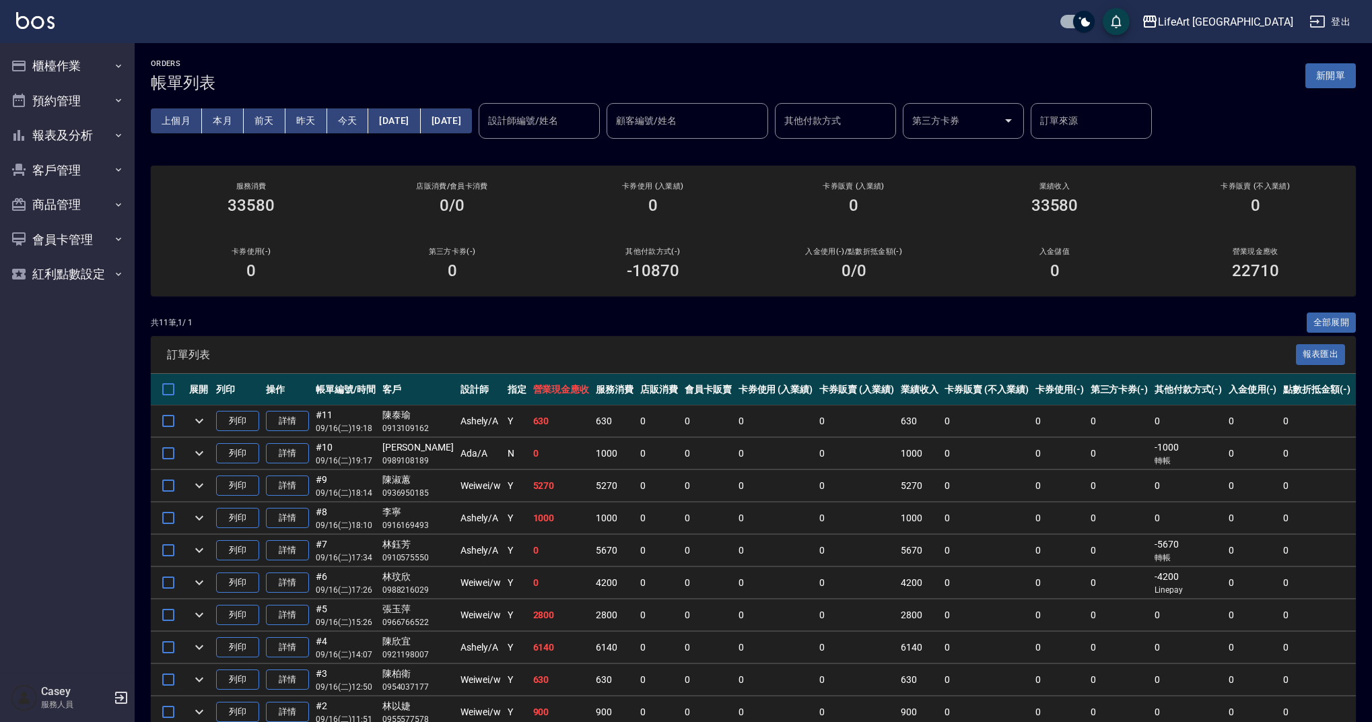
click at [596, 108] on div "設計師編號/姓名" at bounding box center [539, 121] width 121 height 36
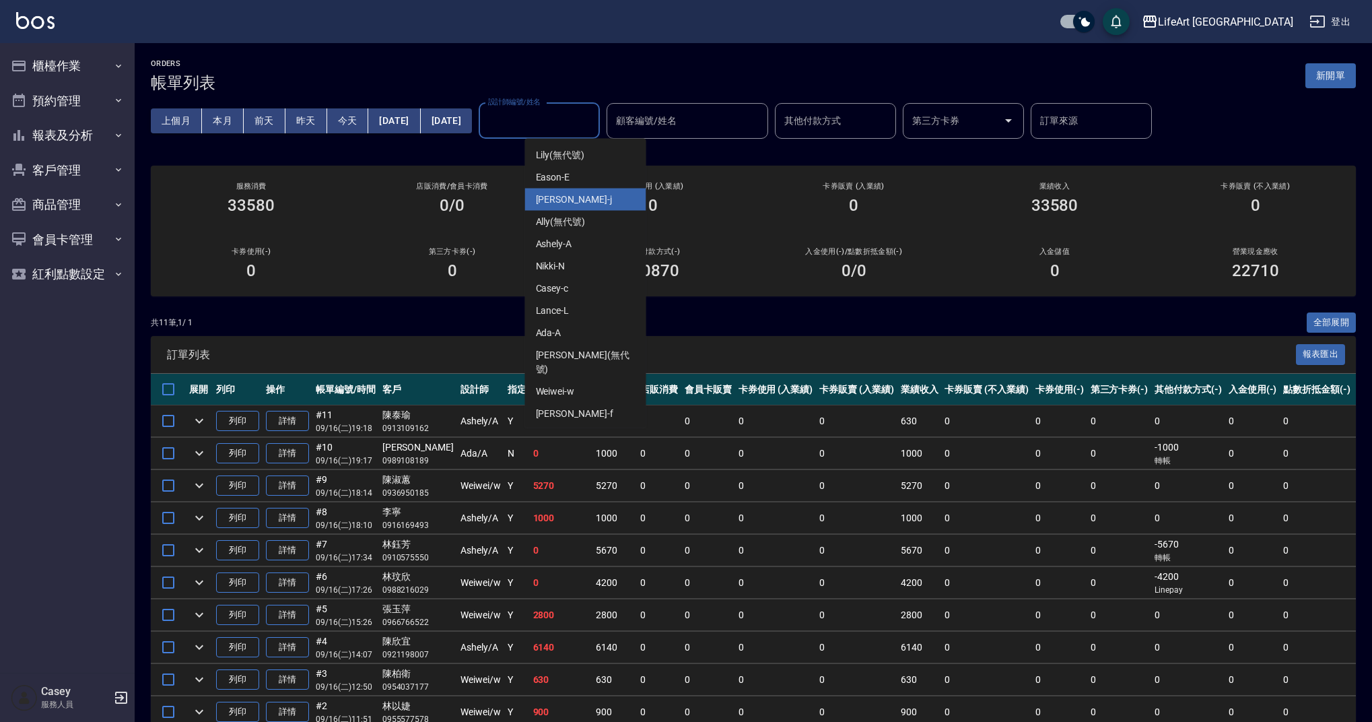
click at [592, 195] on div "[PERSON_NAME]" at bounding box center [585, 199] width 121 height 22
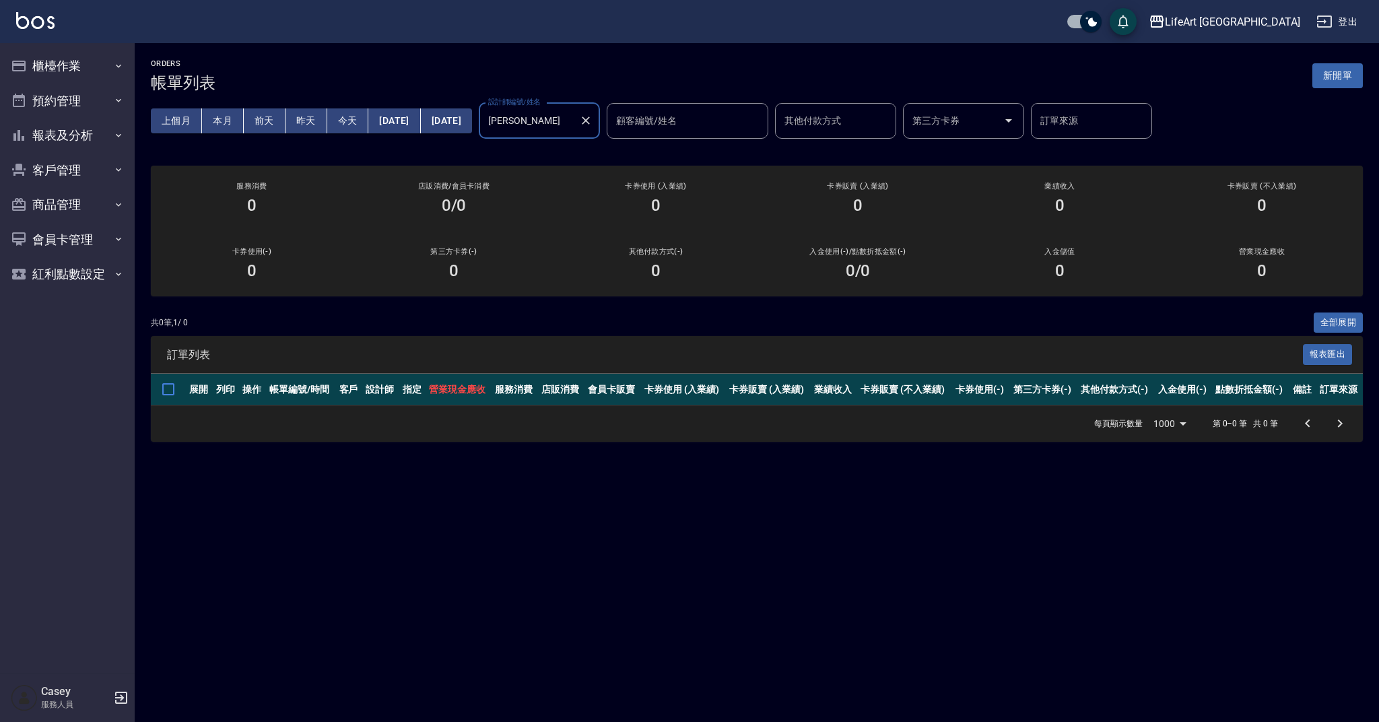
click at [573, 125] on input "[PERSON_NAME]" at bounding box center [529, 121] width 89 height 24
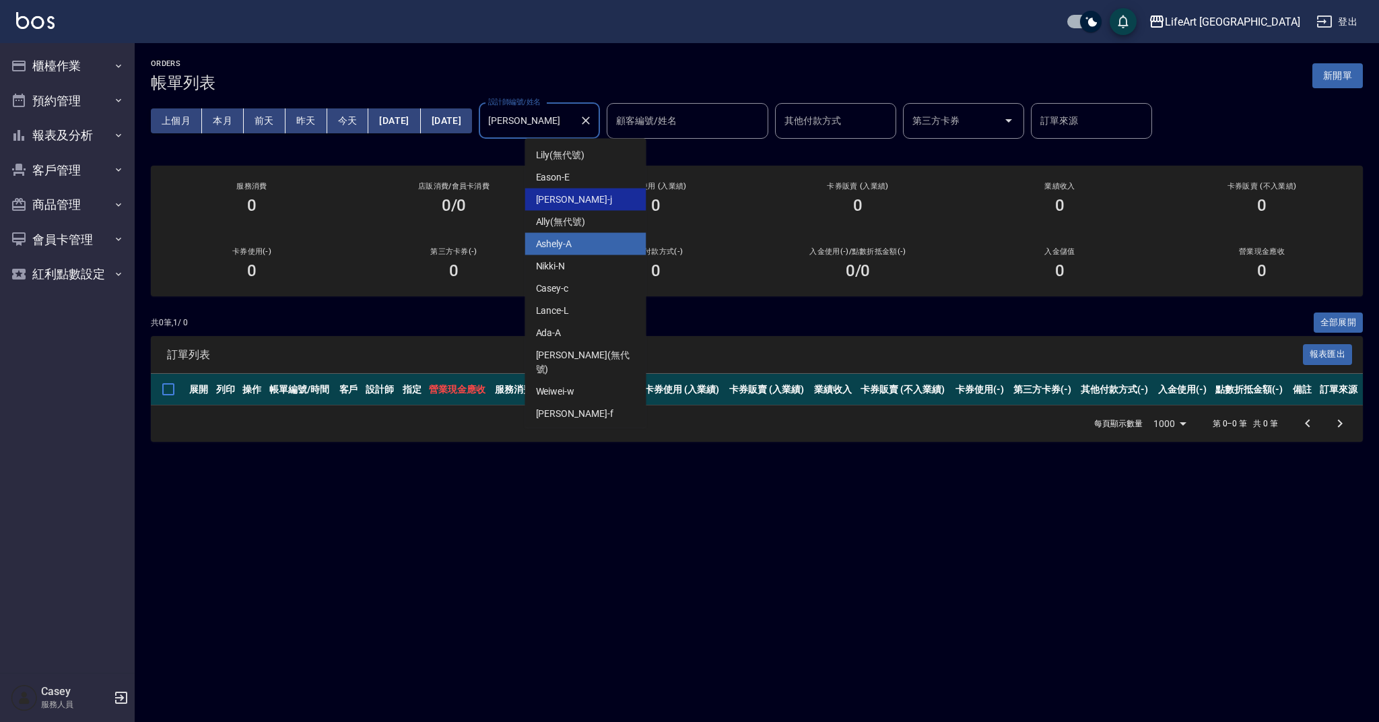
click at [584, 249] on div "Ashely -A" at bounding box center [585, 244] width 121 height 22
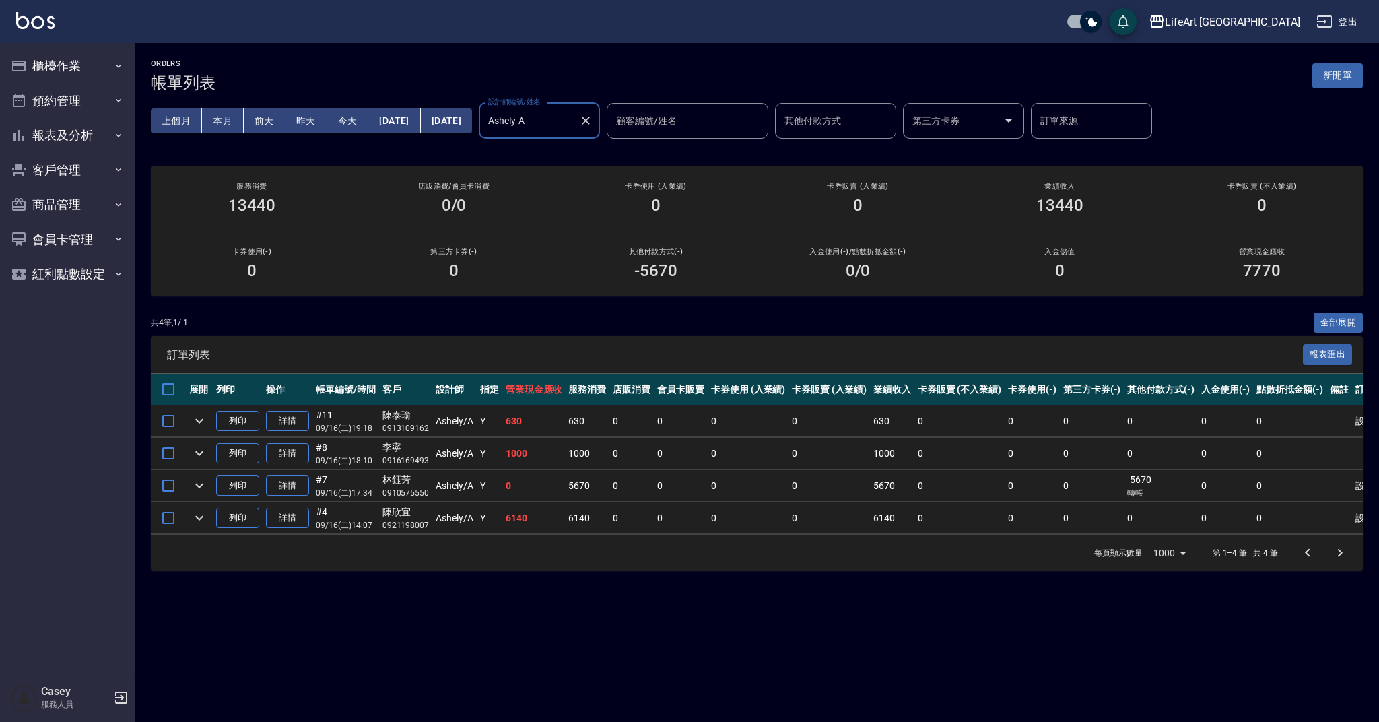
click at [573, 112] on input "Ashely-A" at bounding box center [529, 121] width 89 height 24
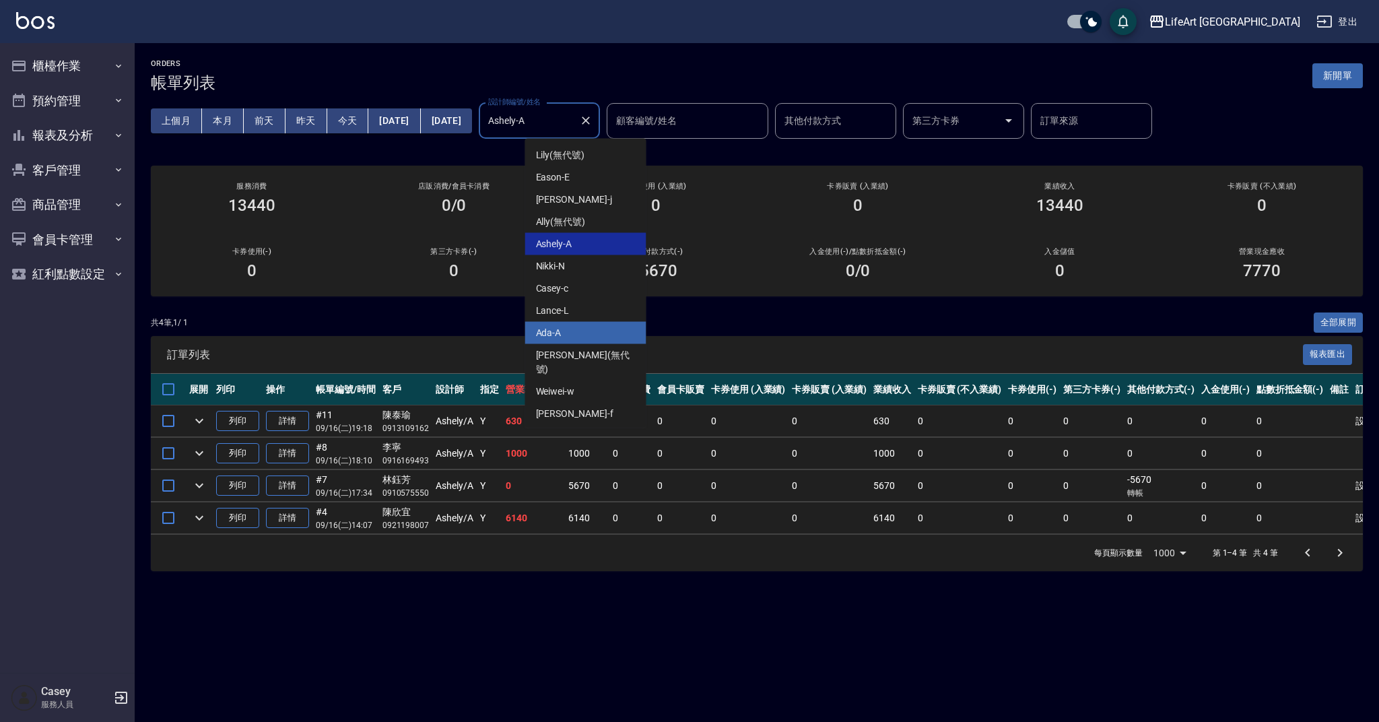
click at [595, 341] on div "Ada -A" at bounding box center [585, 333] width 121 height 22
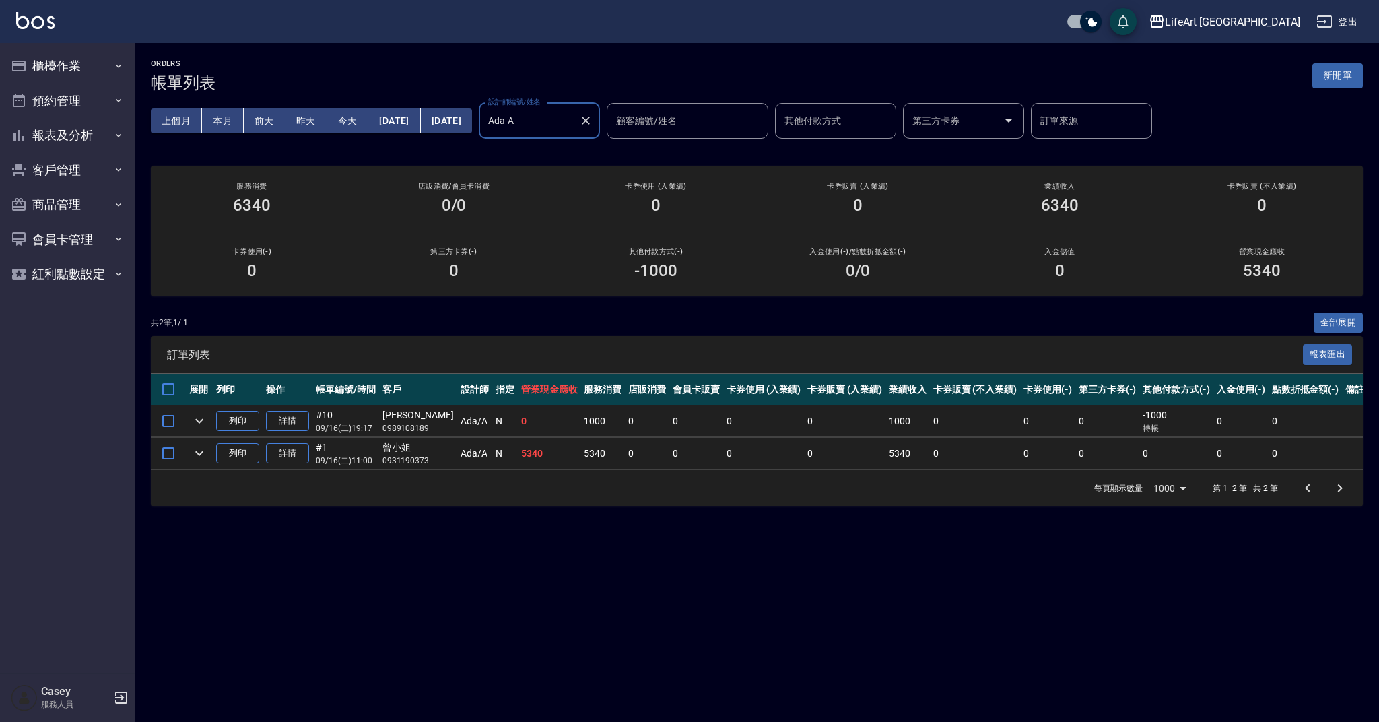
click at [573, 120] on input "Ada-A" at bounding box center [529, 121] width 89 height 24
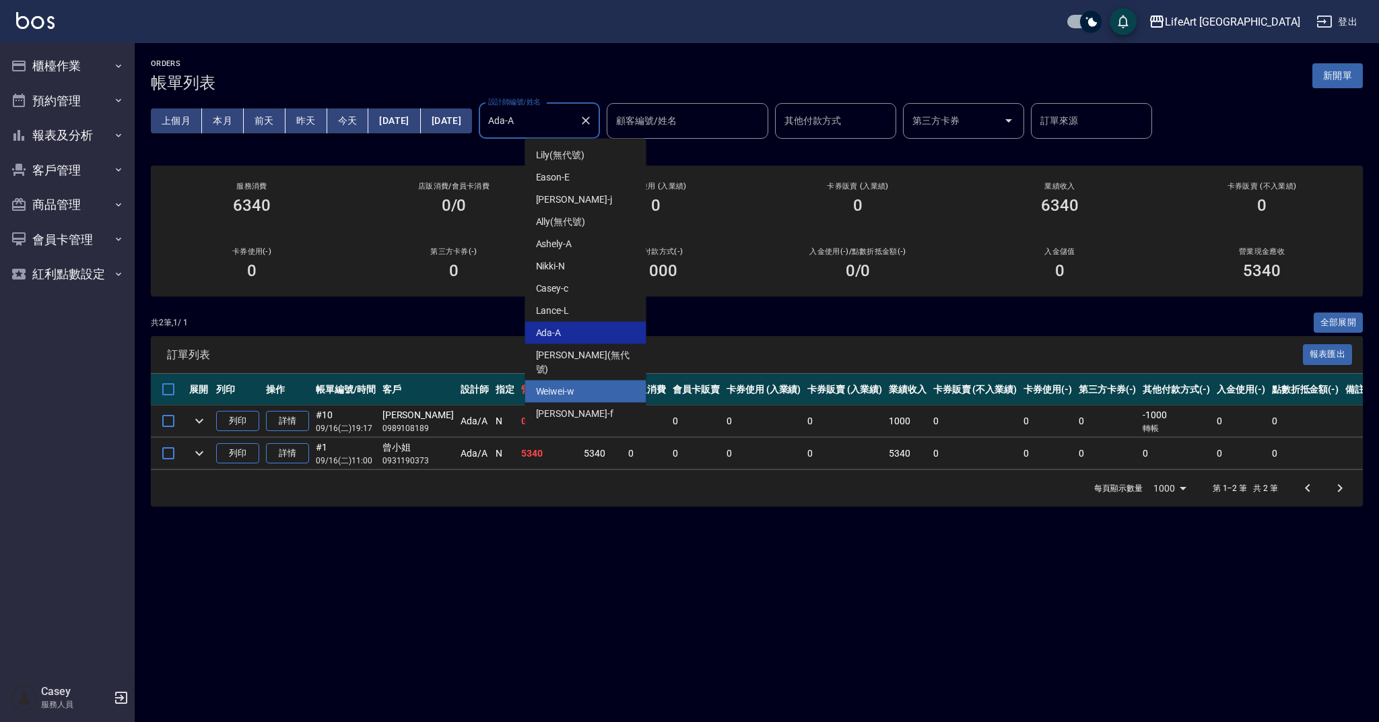
click at [605, 380] on div "Weiwei -w" at bounding box center [585, 391] width 121 height 22
type input "Weiwei-w"
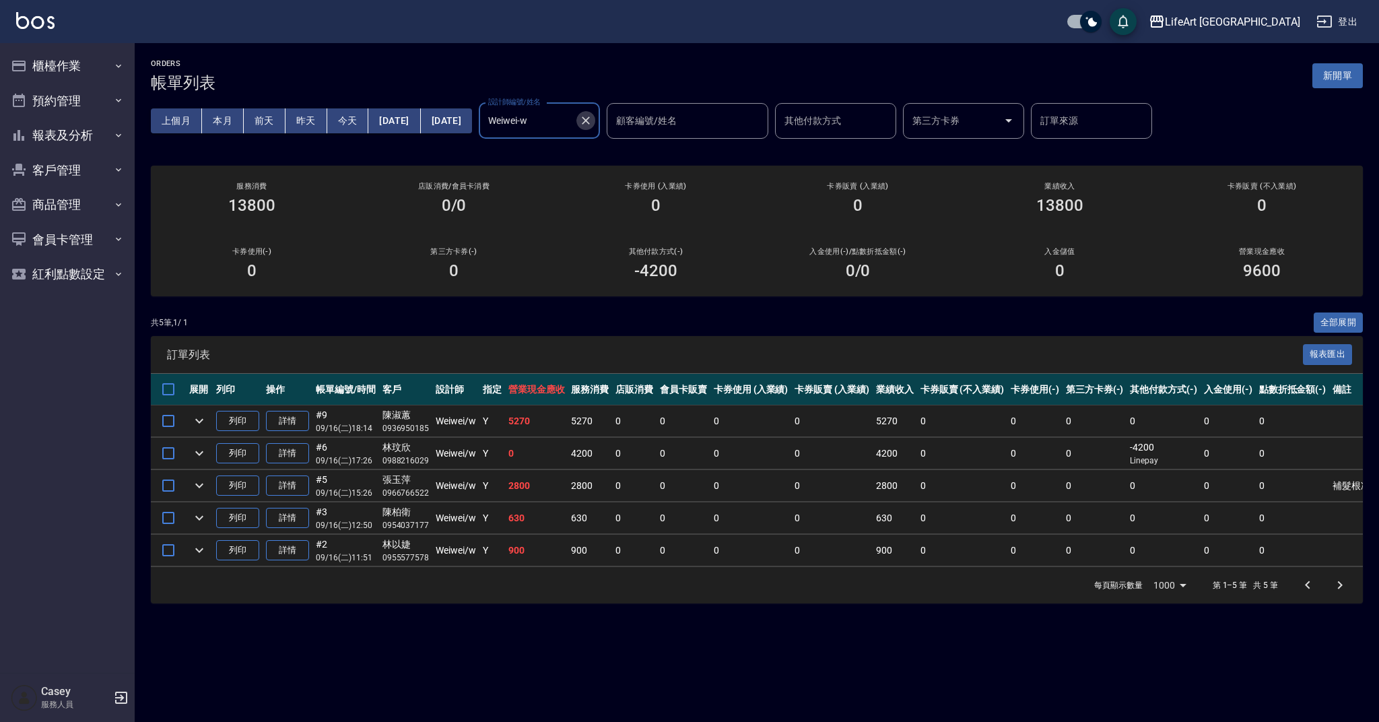
click at [595, 117] on button "Clear" at bounding box center [585, 120] width 19 height 19
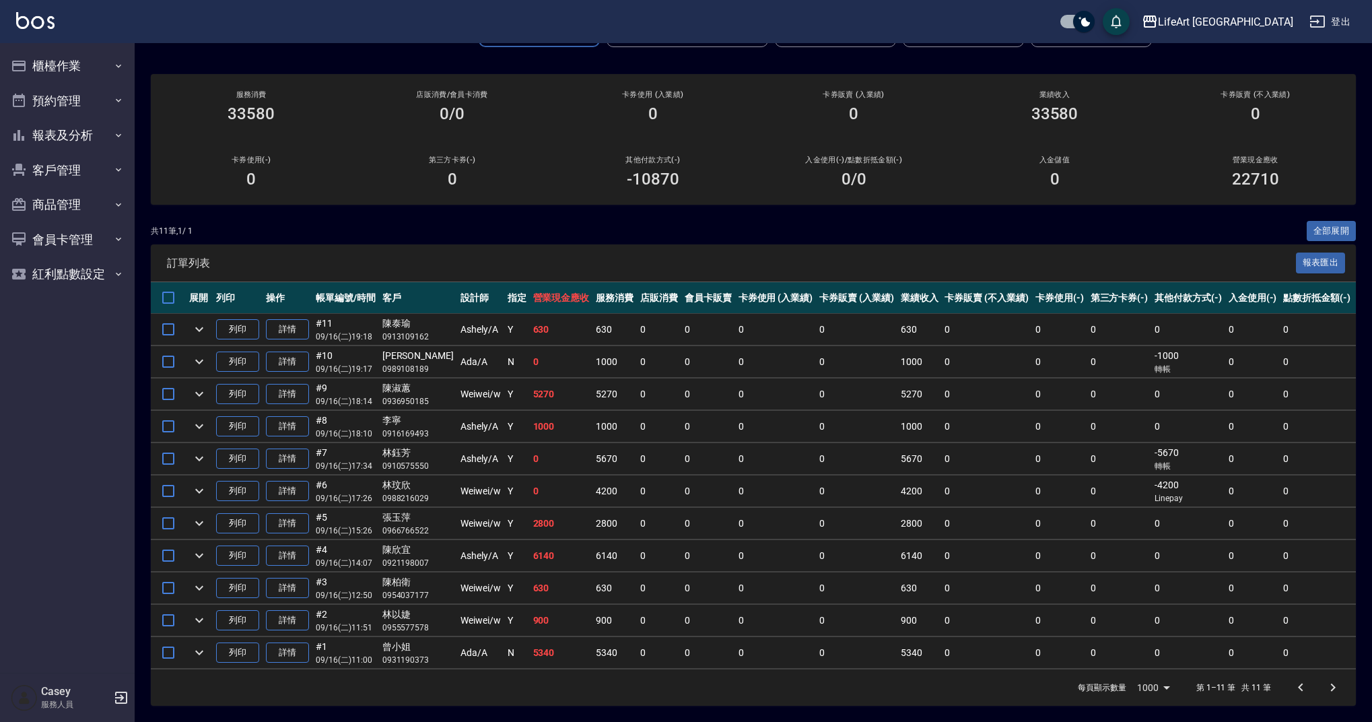
scroll to position [100, 0]
click at [298, 448] on link "詳情" at bounding box center [287, 458] width 43 height 21
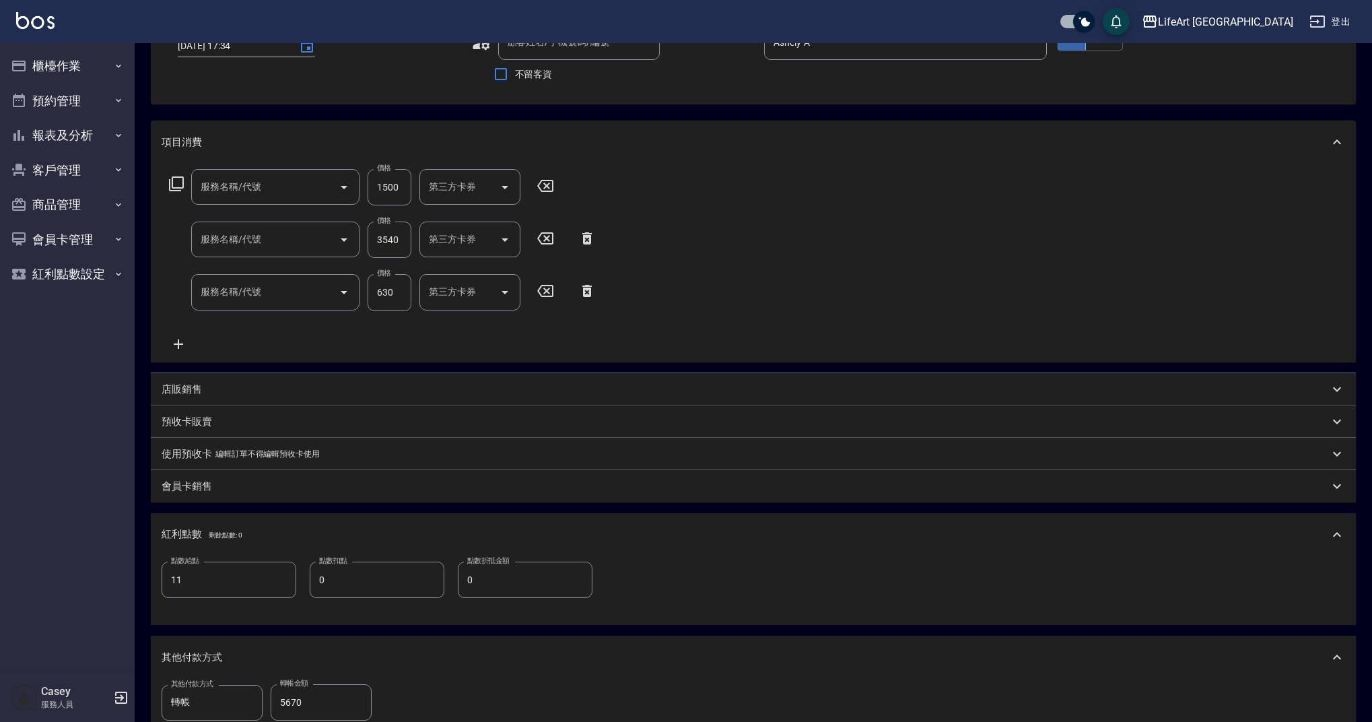
type input "[DATE] 17:34"
type input "Ashely-A"
type input "11"
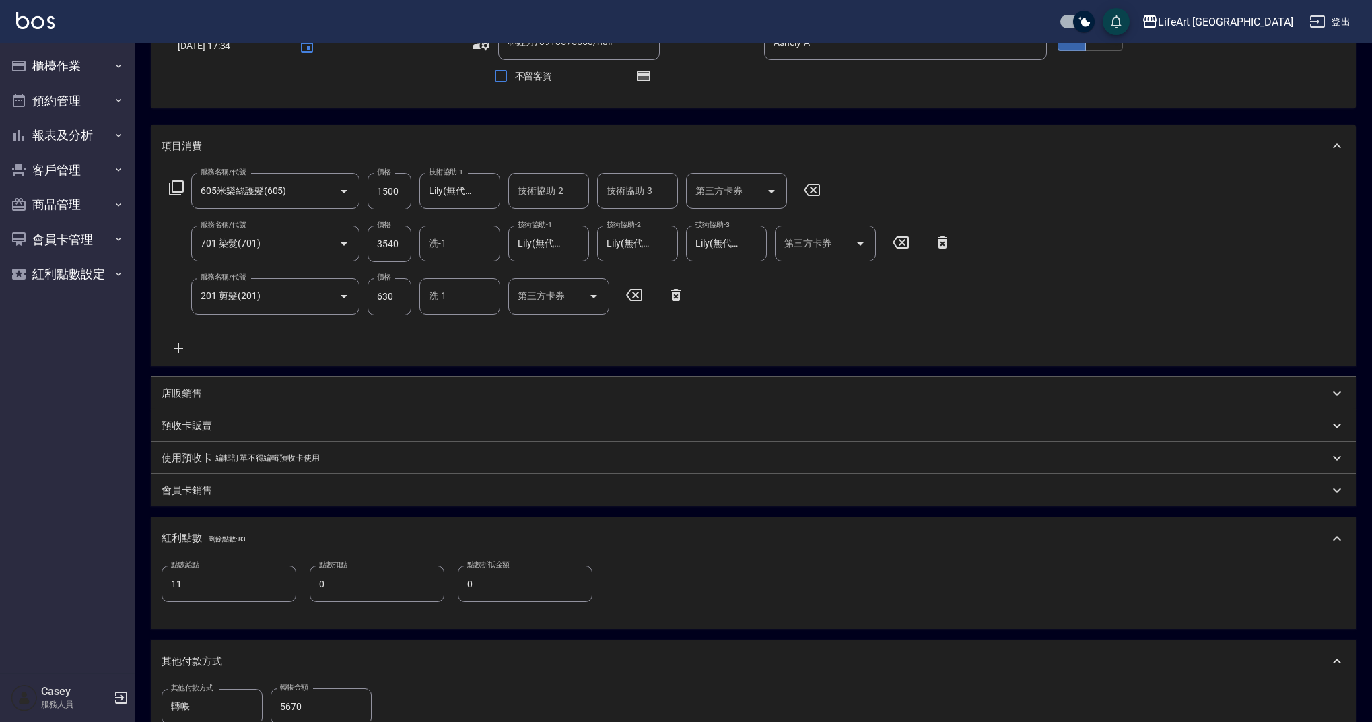
type input "林鈺芳/0910575550/null"
type input "605米樂絲護髮(605)"
type input "701 染髮(701)"
type input "201 剪髮(201)"
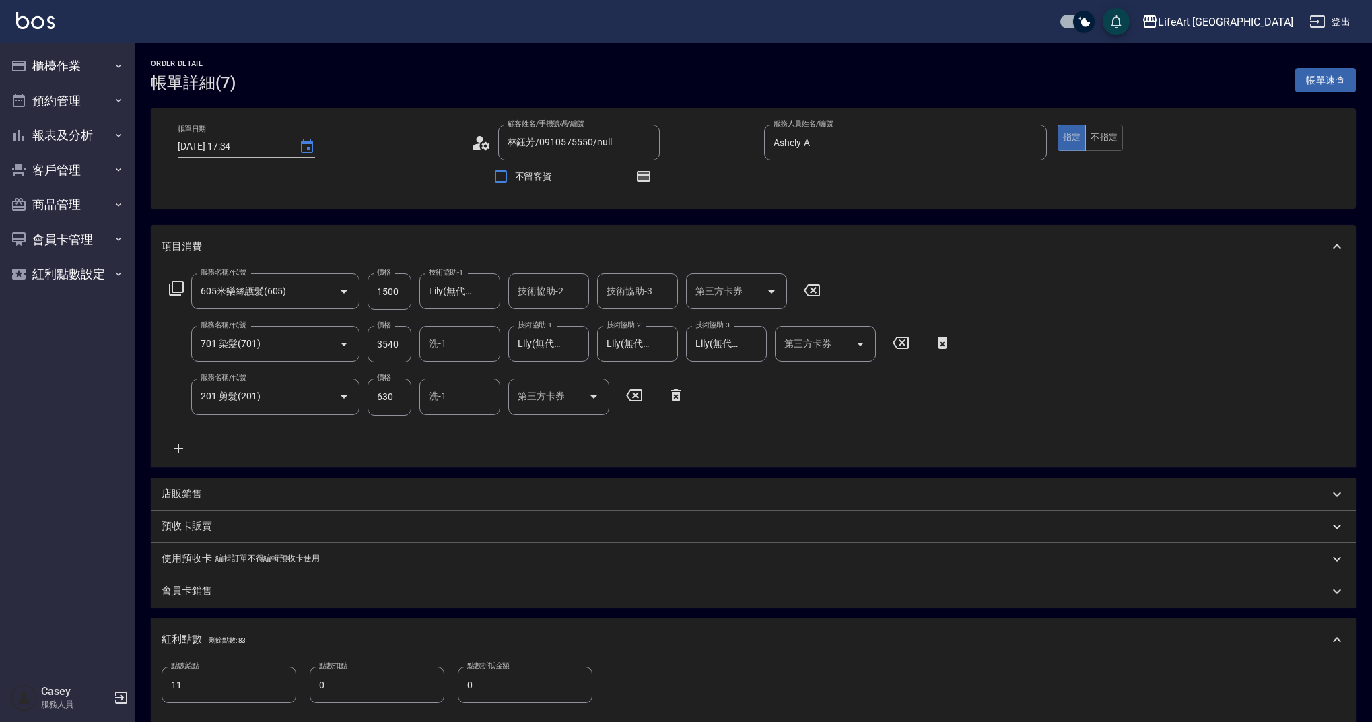
click at [202, 500] on div "店販銷售" at bounding box center [745, 494] width 1167 height 14
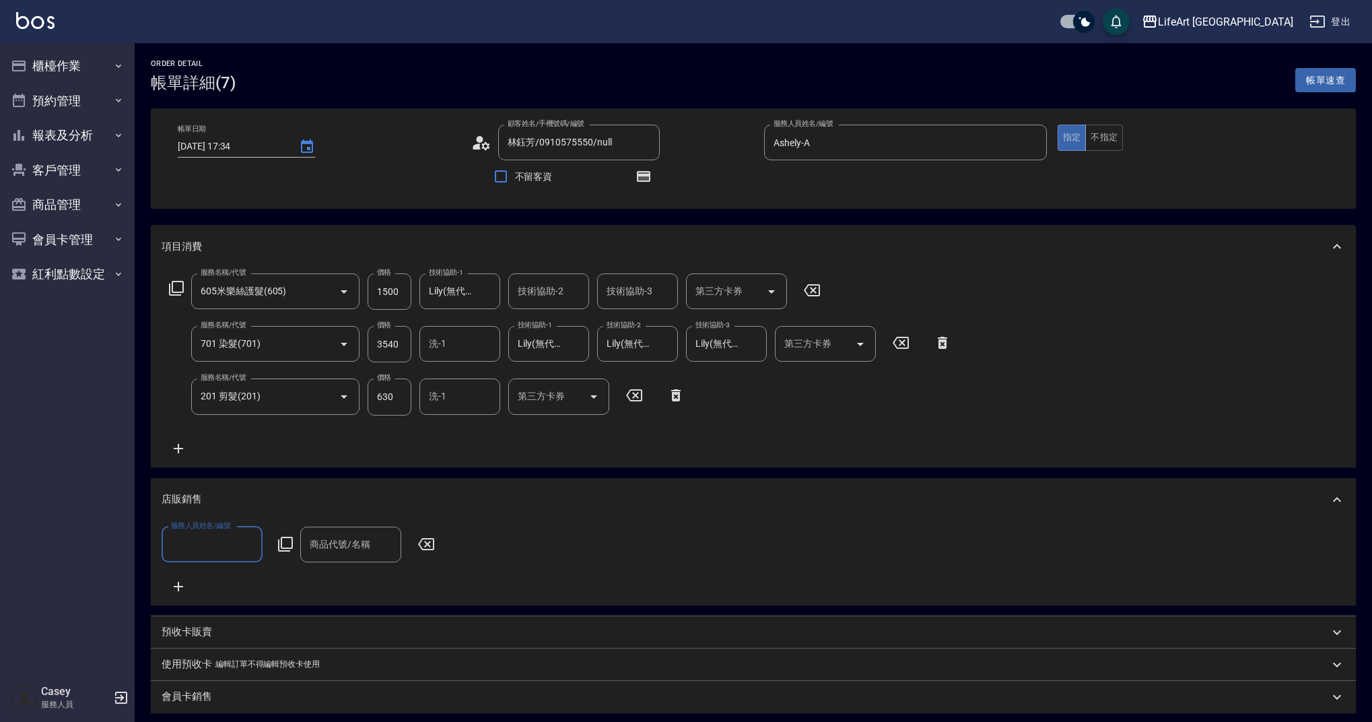
click at [232, 546] on input "服務人員姓名/編號" at bounding box center [212, 544] width 89 height 24
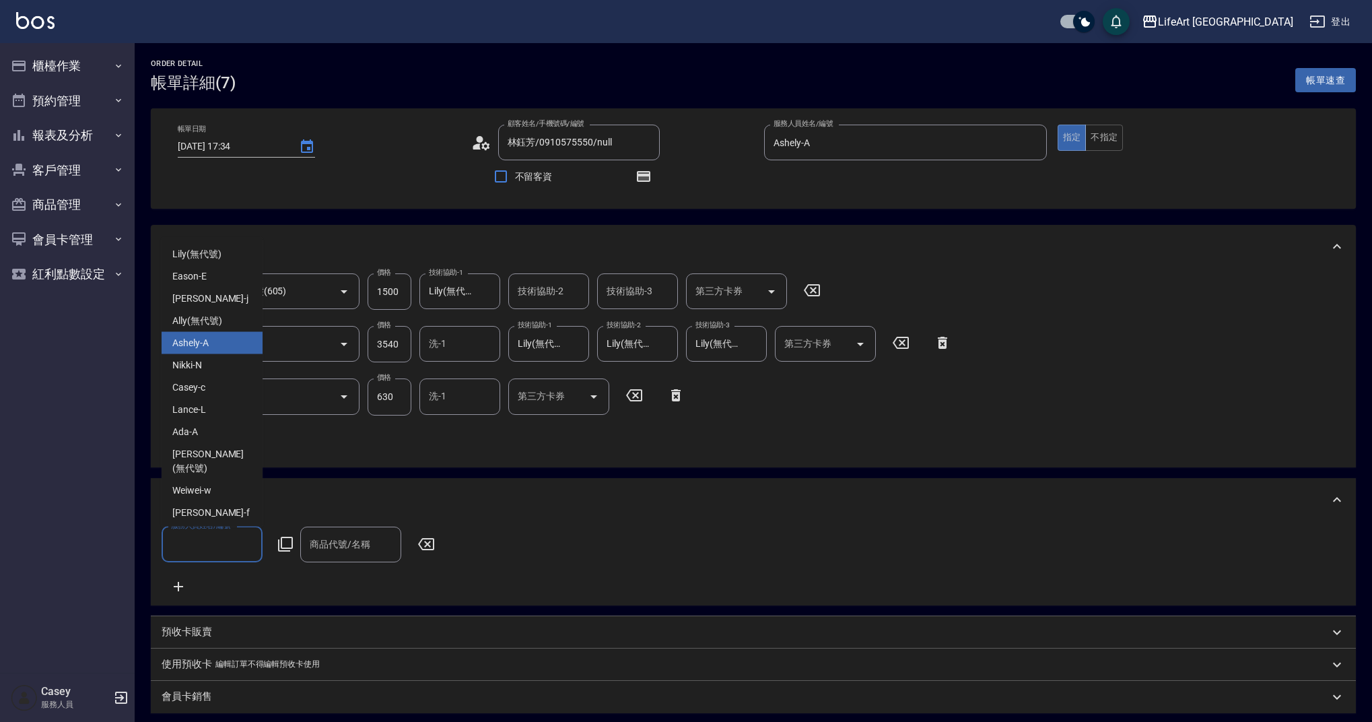
click at [215, 353] on div "Ashely -A" at bounding box center [212, 343] width 101 height 22
type input "Ashely-A"
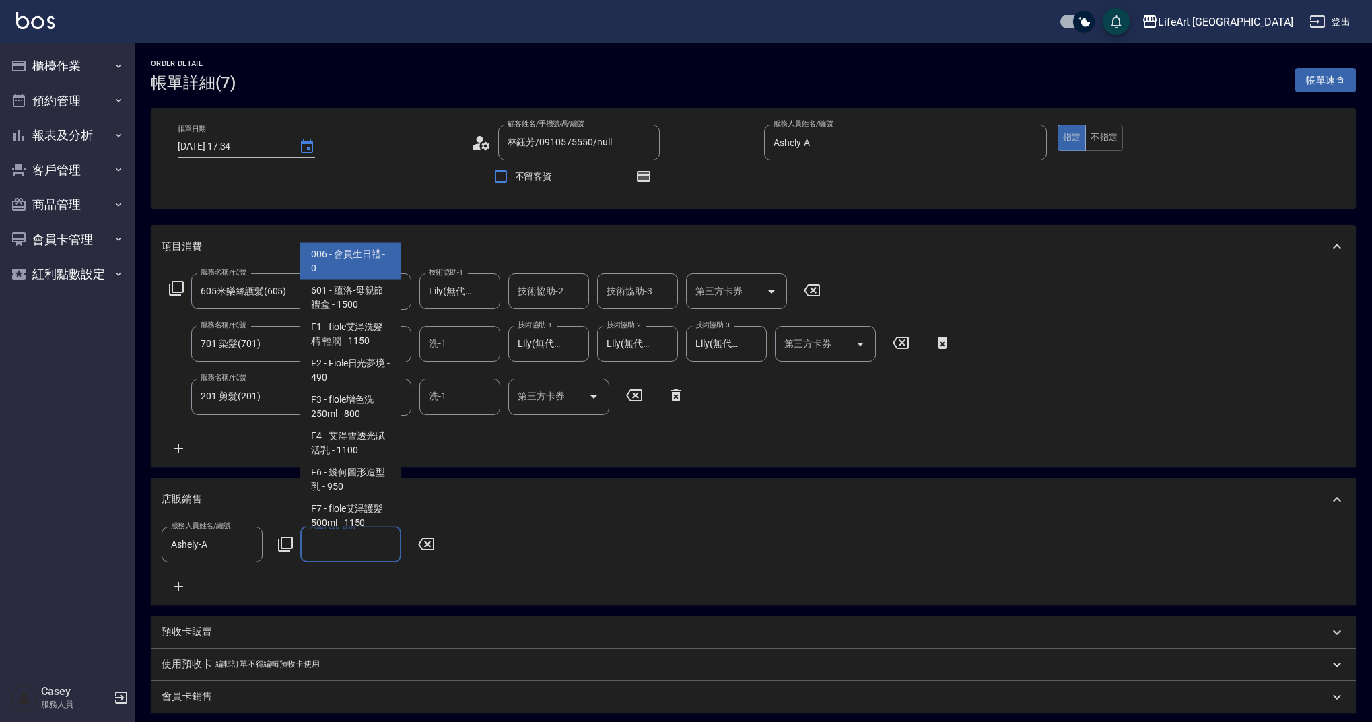
click at [360, 543] on input "商品代號/名稱" at bounding box center [350, 544] width 89 height 24
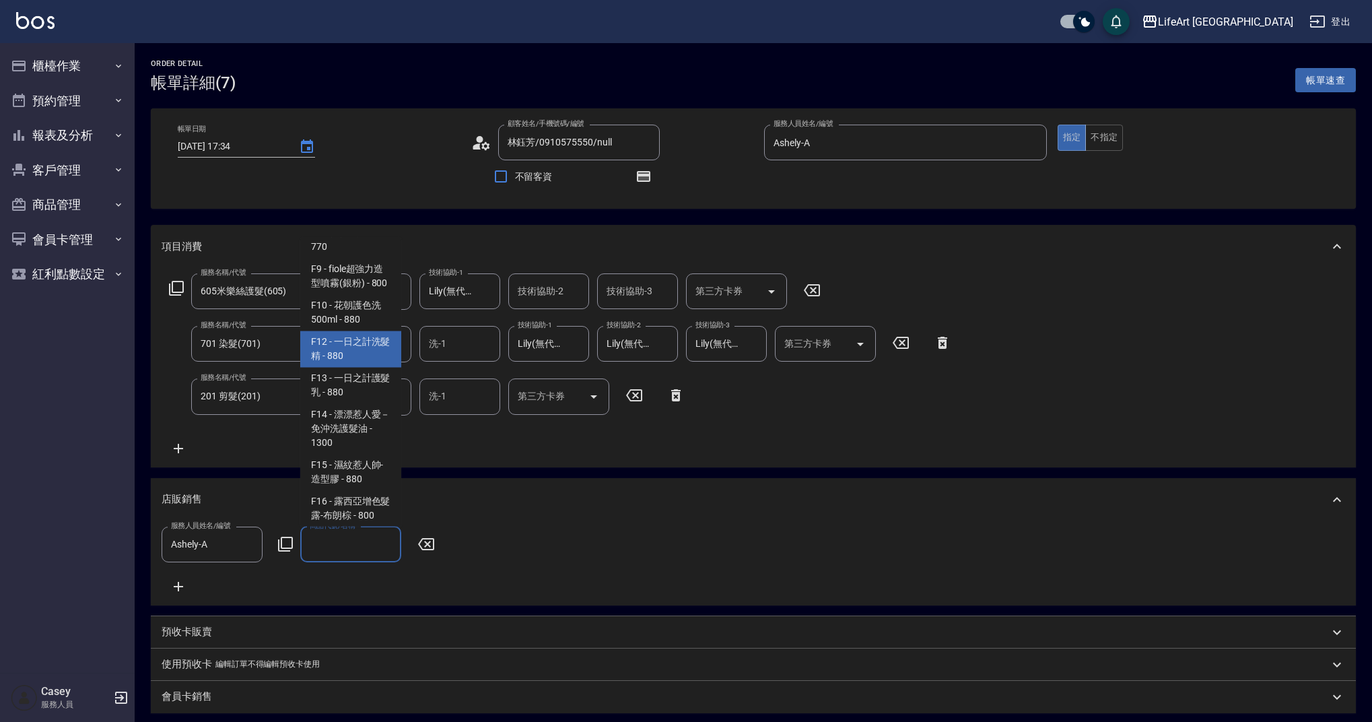
click at [378, 368] on span "F12 - 一日之計洗髮精 - 880" at bounding box center [350, 349] width 101 height 36
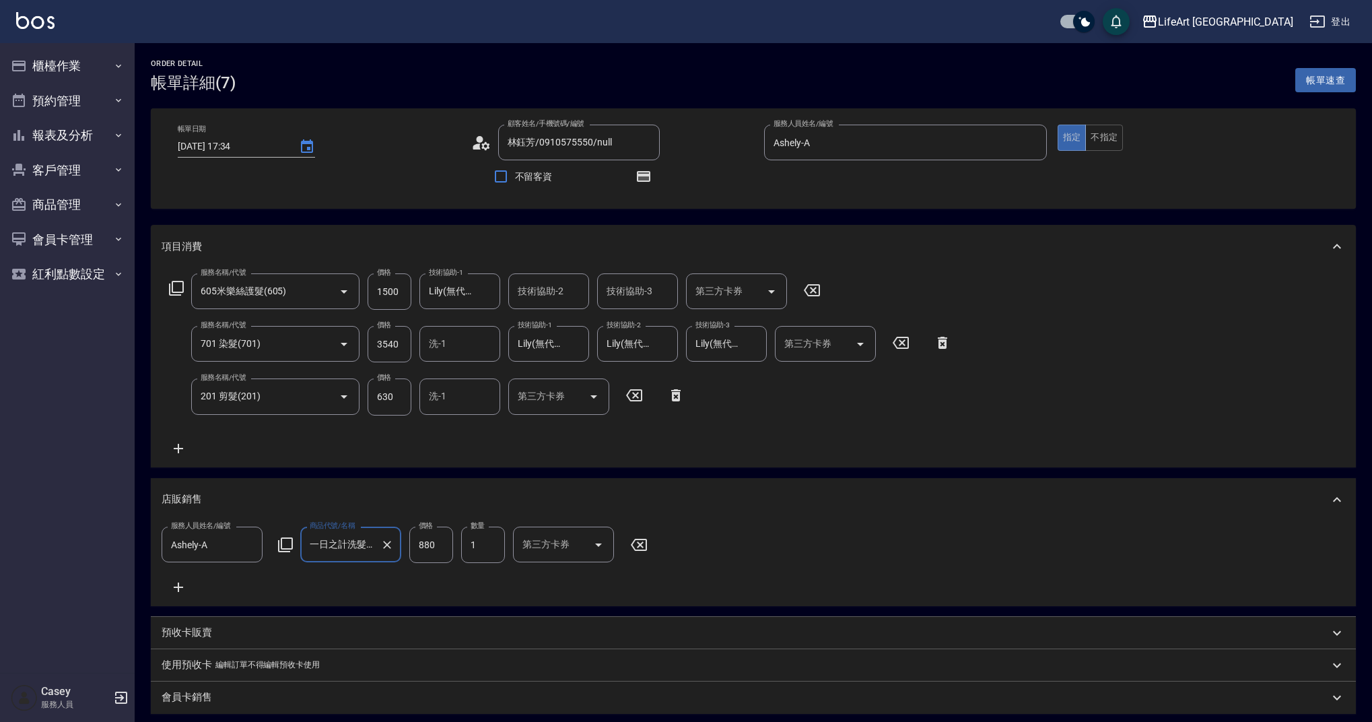
type input "一日之計洗髮精"
click at [433, 549] on input "880" at bounding box center [431, 544] width 44 height 36
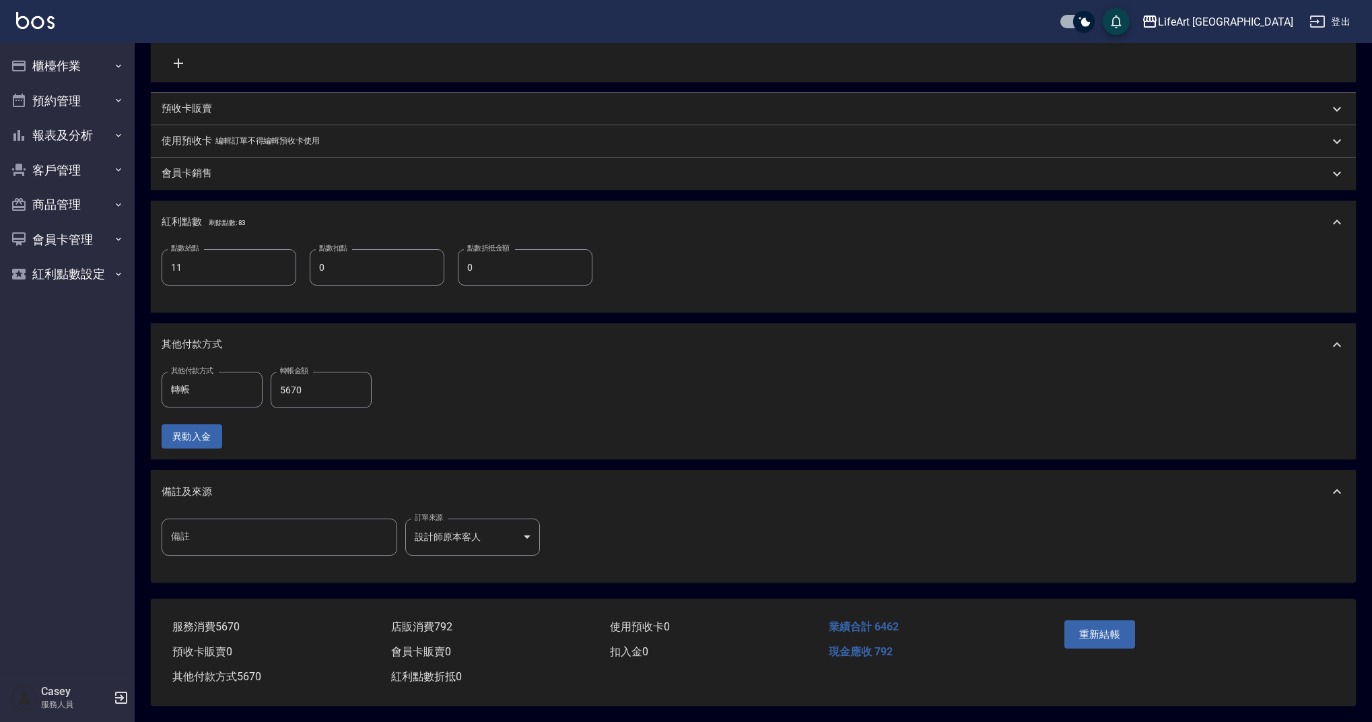
scroll to position [539, 0]
type input "792"
click at [328, 383] on input "5670" at bounding box center [321, 390] width 101 height 36
type input "6462"
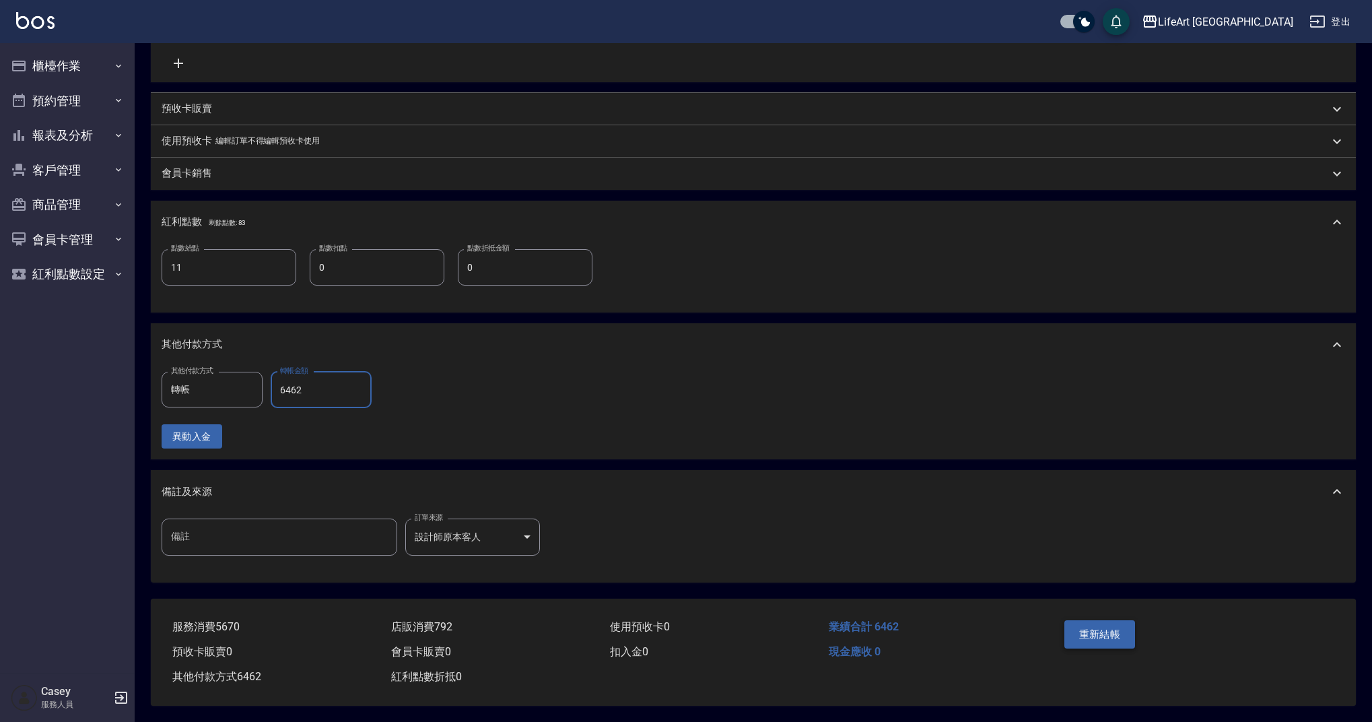
click at [1087, 630] on button "重新結帳" at bounding box center [1099, 634] width 71 height 28
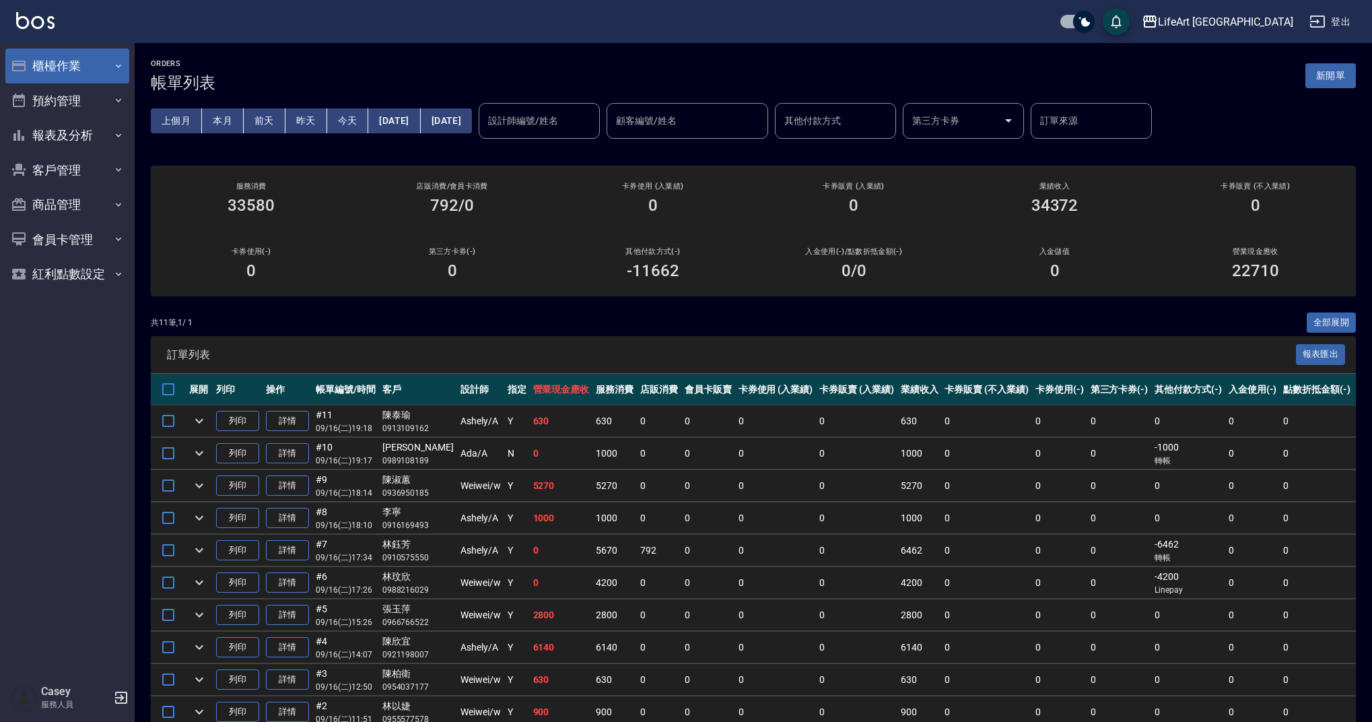
click at [77, 71] on button "櫃檯作業" at bounding box center [67, 65] width 124 height 35
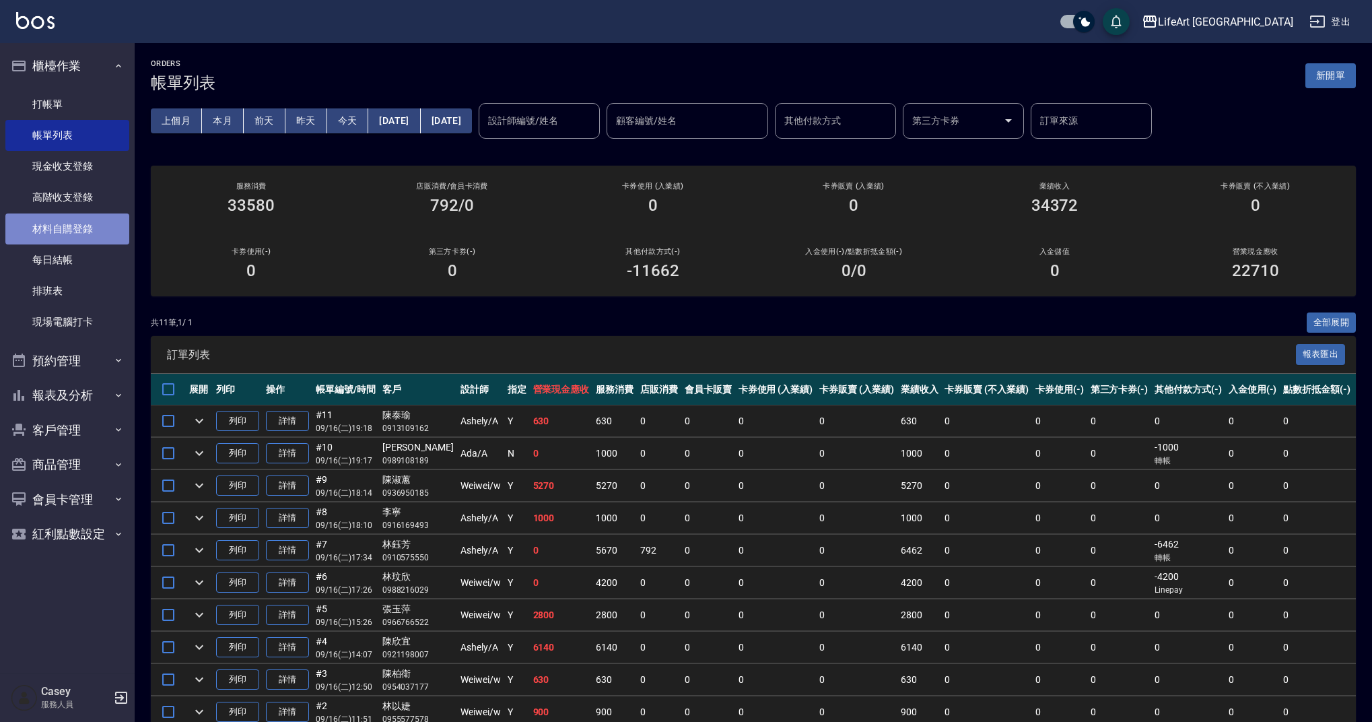
click at [90, 231] on link "材料自購登錄" at bounding box center [67, 228] width 124 height 31
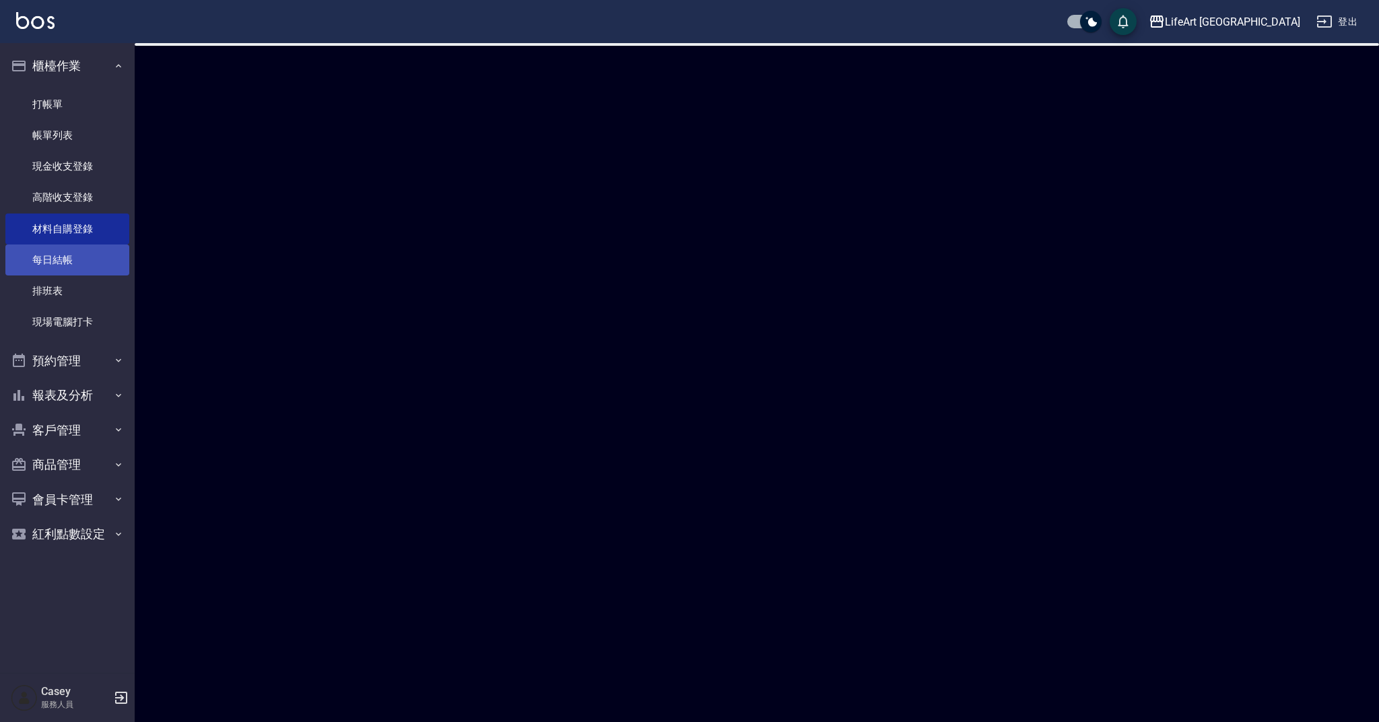
click at [85, 264] on link "每日結帳" at bounding box center [67, 259] width 124 height 31
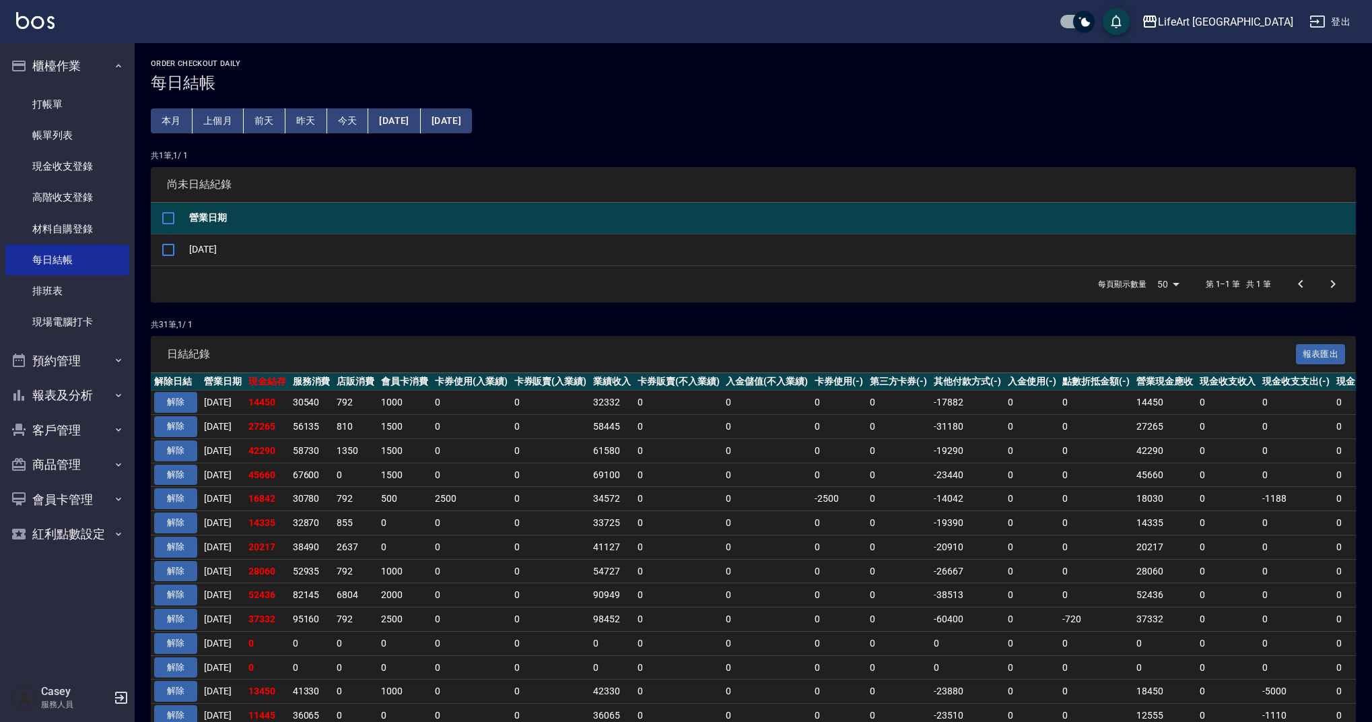
click at [158, 240] on input "checkbox" at bounding box center [168, 250] width 28 height 28
checkbox input "true"
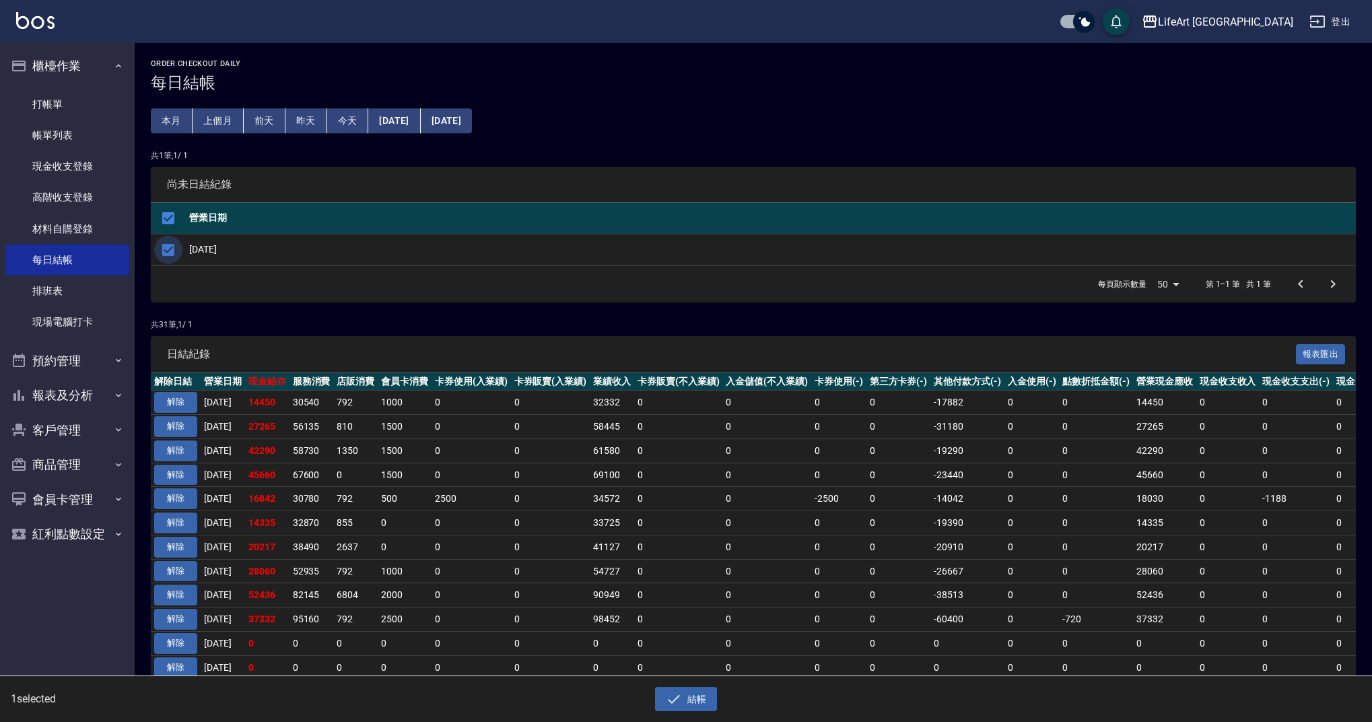
click at [168, 250] on input "checkbox" at bounding box center [168, 250] width 28 height 28
checkbox input "false"
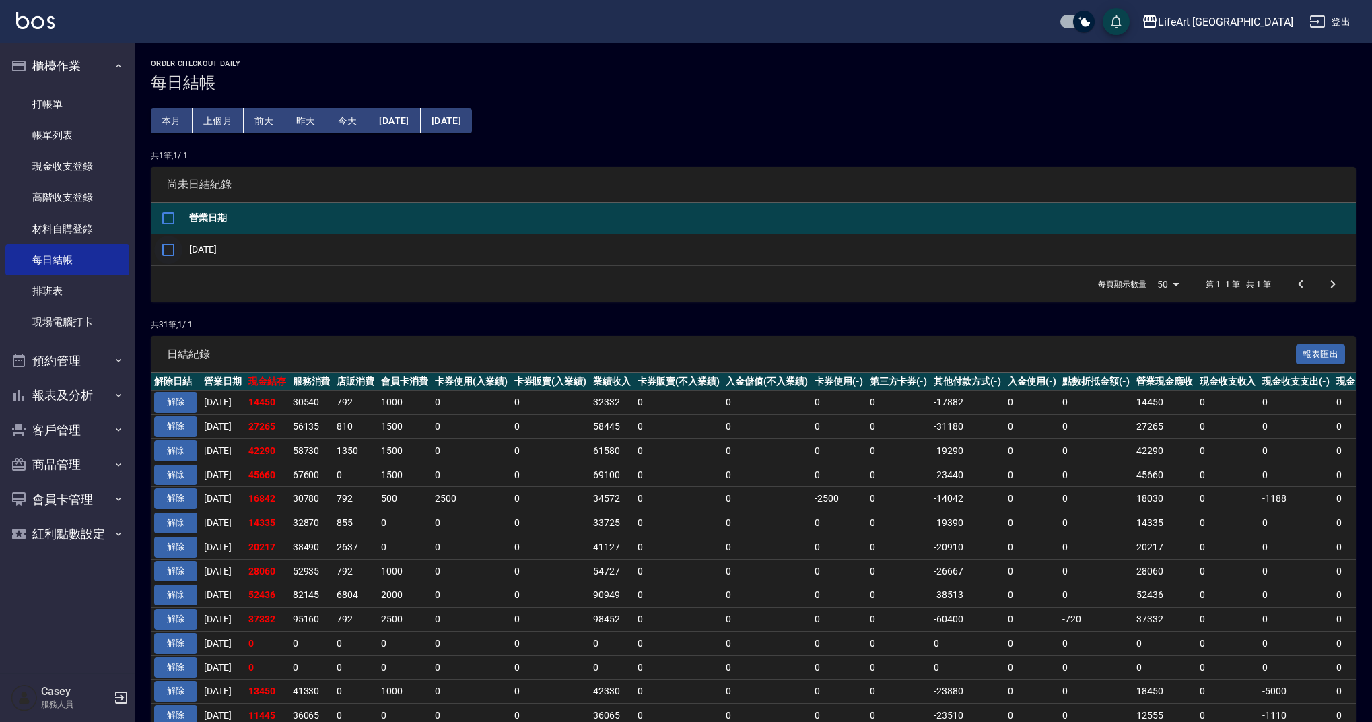
click at [168, 250] on input "checkbox" at bounding box center [168, 250] width 28 height 28
checkbox input "true"
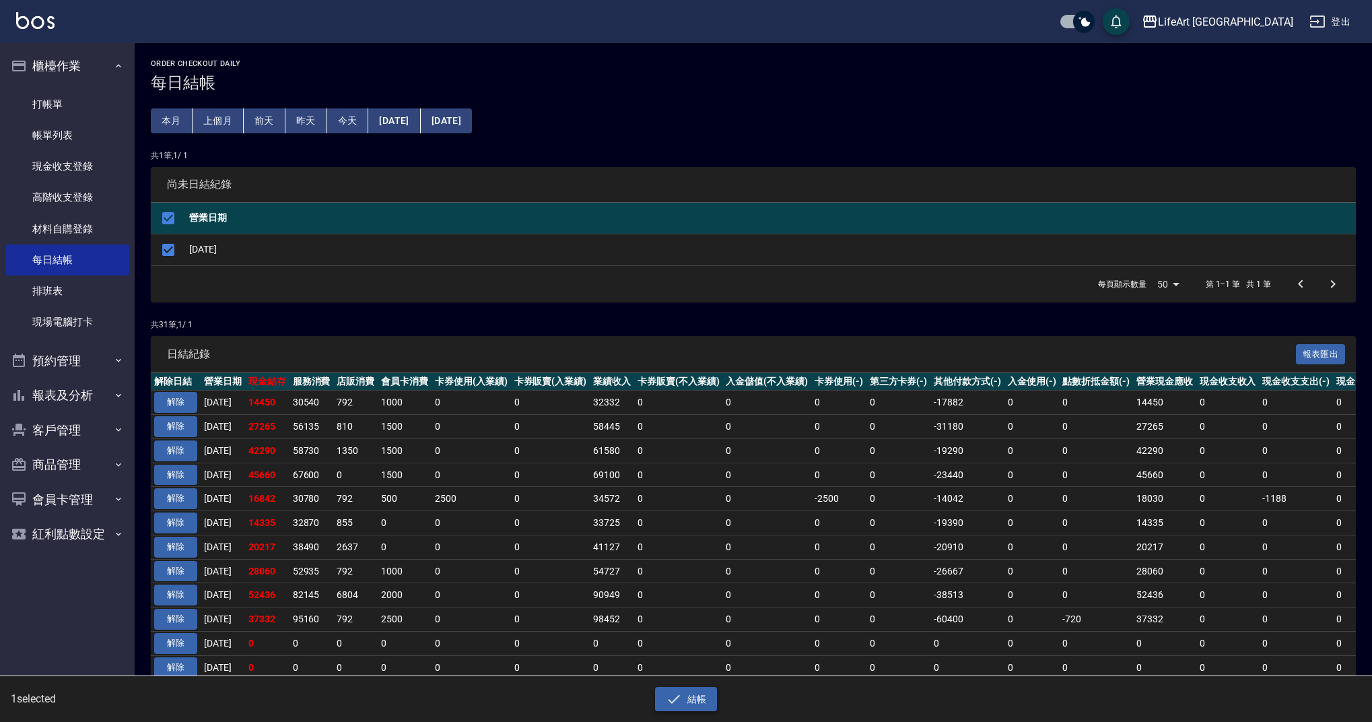
click at [699, 709] on button "結帳" at bounding box center [686, 699] width 63 height 25
click at [643, 61] on button "確定" at bounding box center [637, 54] width 43 height 21
checkbox input "false"
